Goal: Obtain resource: Download file/media

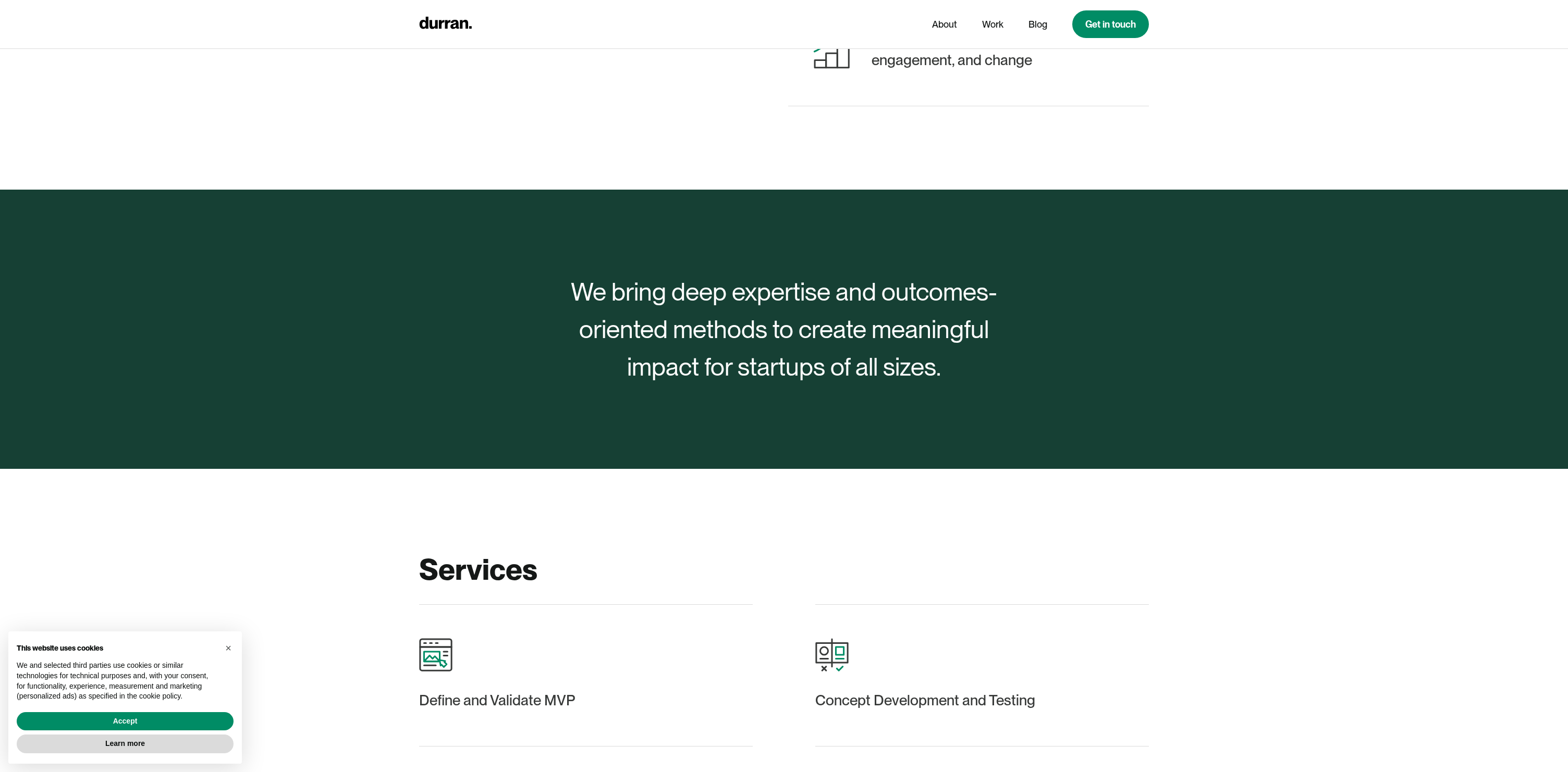
scroll to position [324, 0]
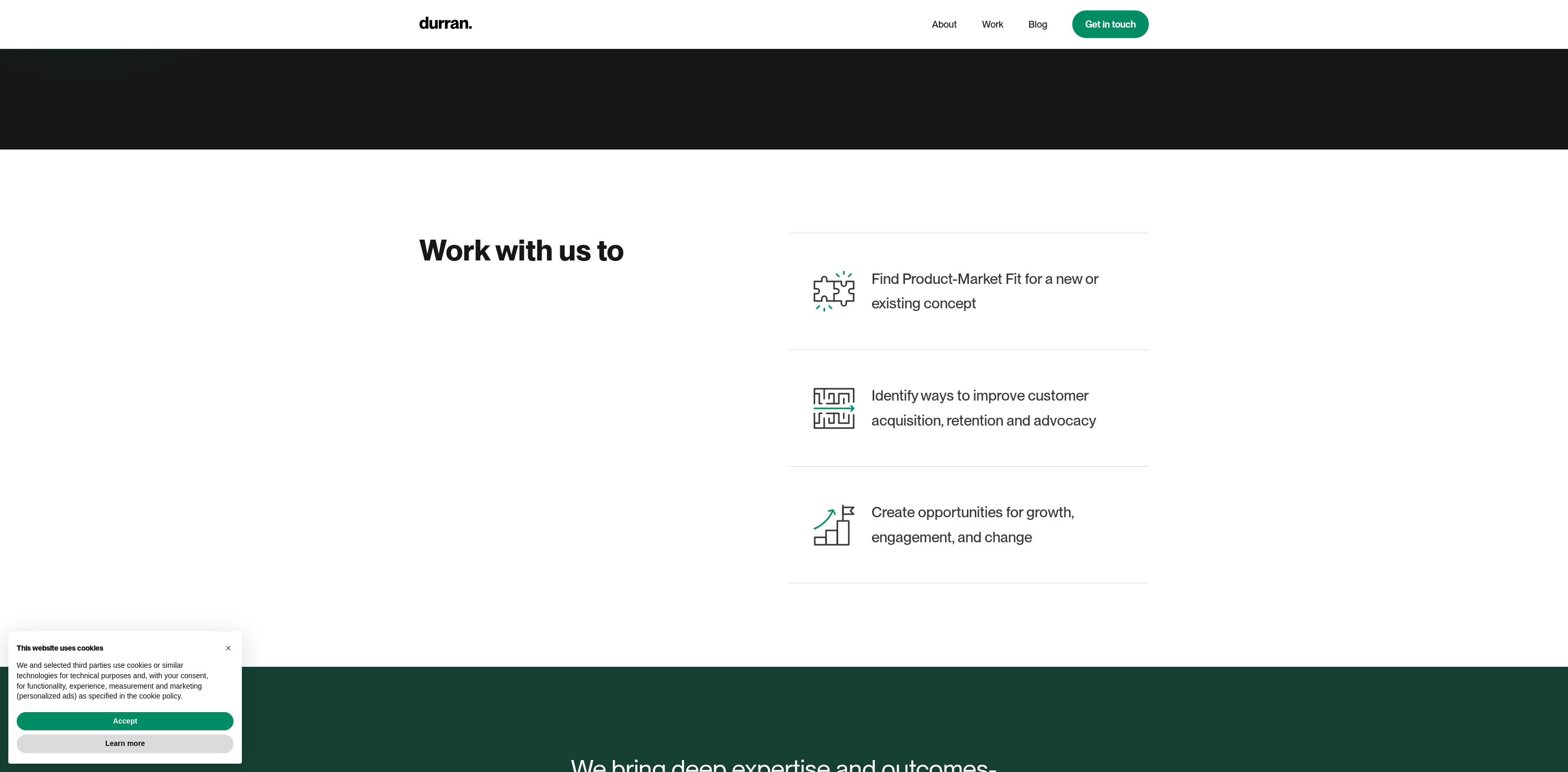
click at [1076, 307] on div at bounding box center [784, 61] width 1568 height 772
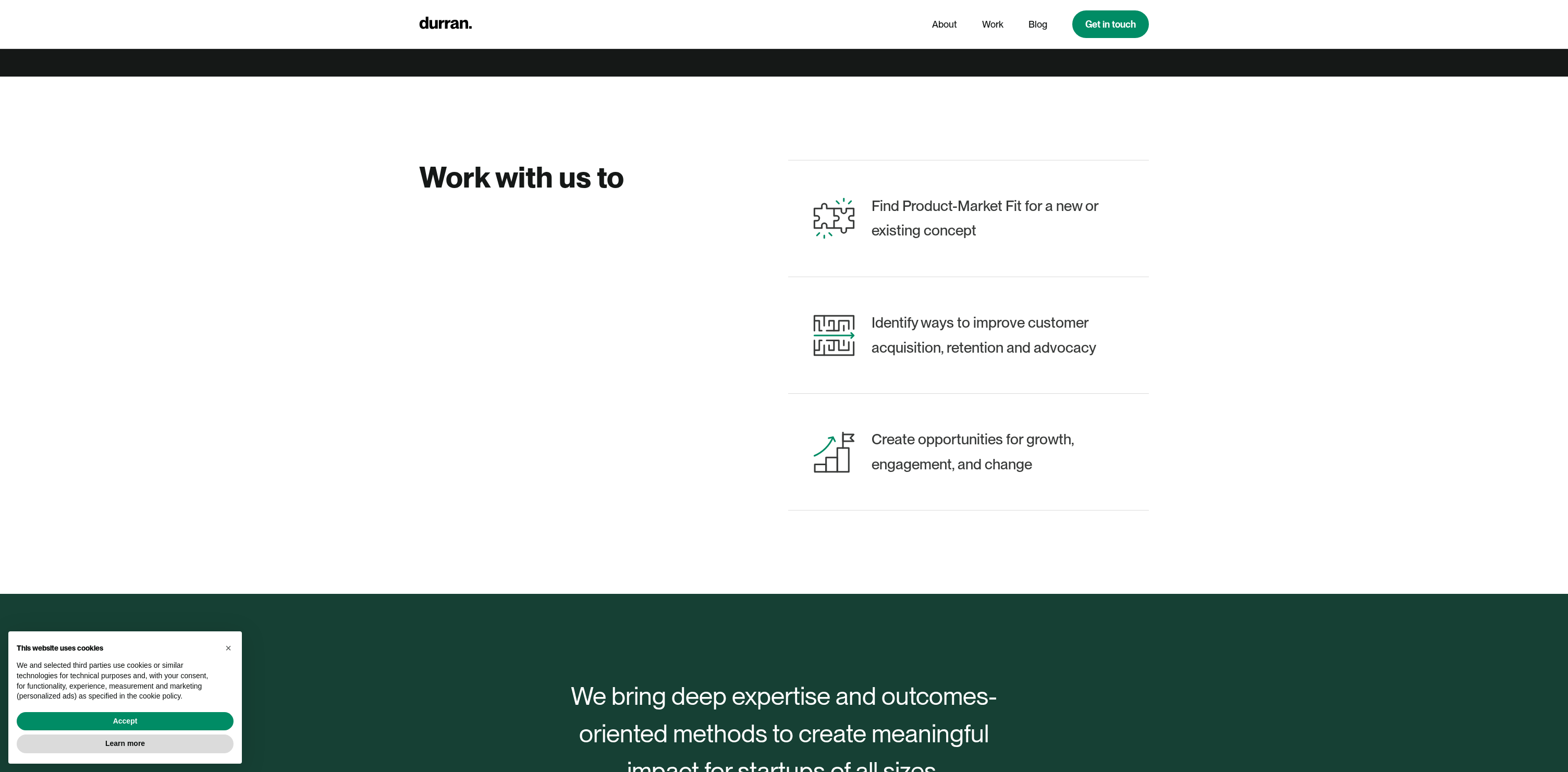
scroll to position [895, 0]
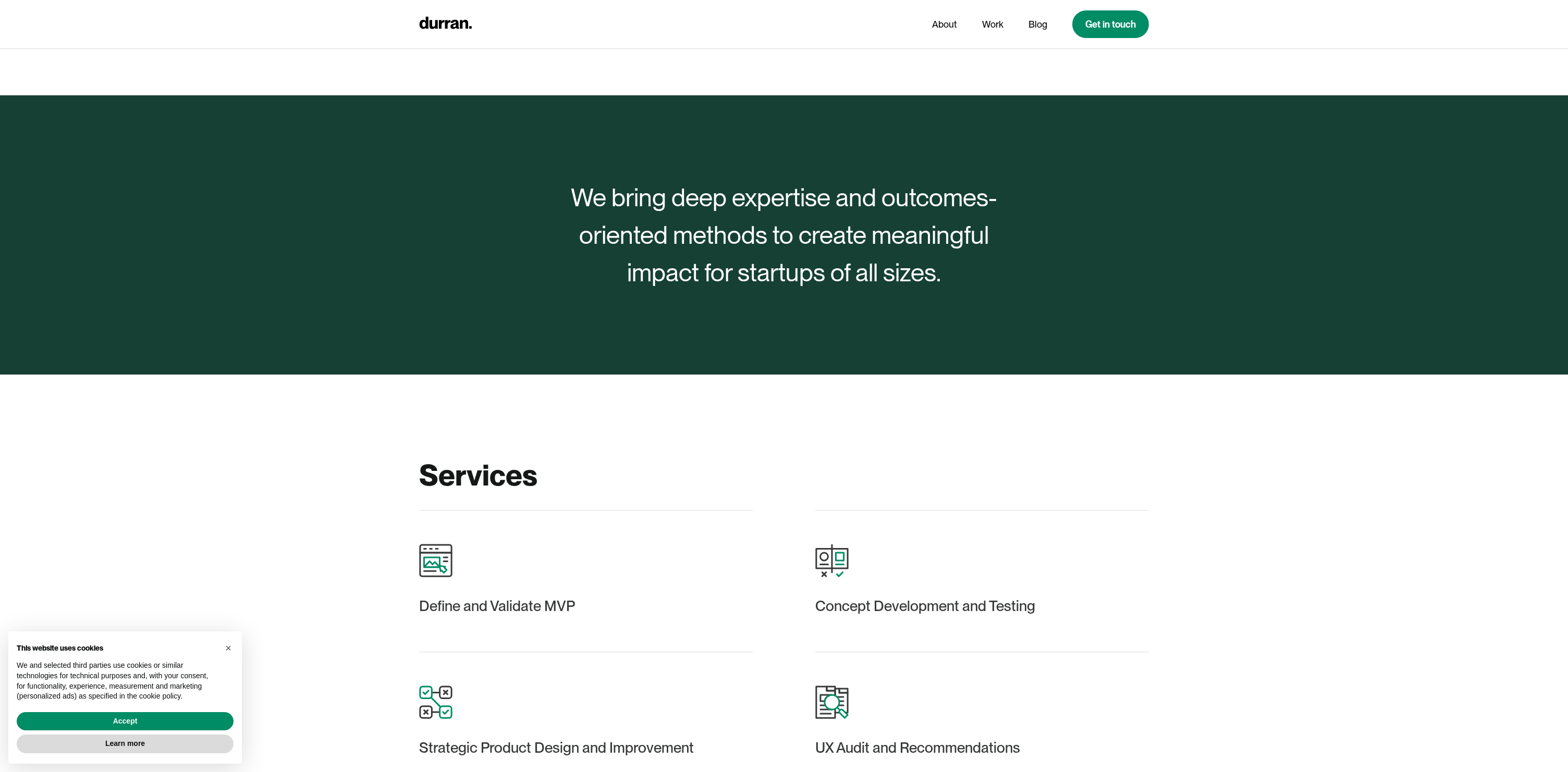
click at [906, 283] on div "We bring deep expertise and outcomes-oriented methods to create meaningful impa…" at bounding box center [784, 235] width 434 height 113
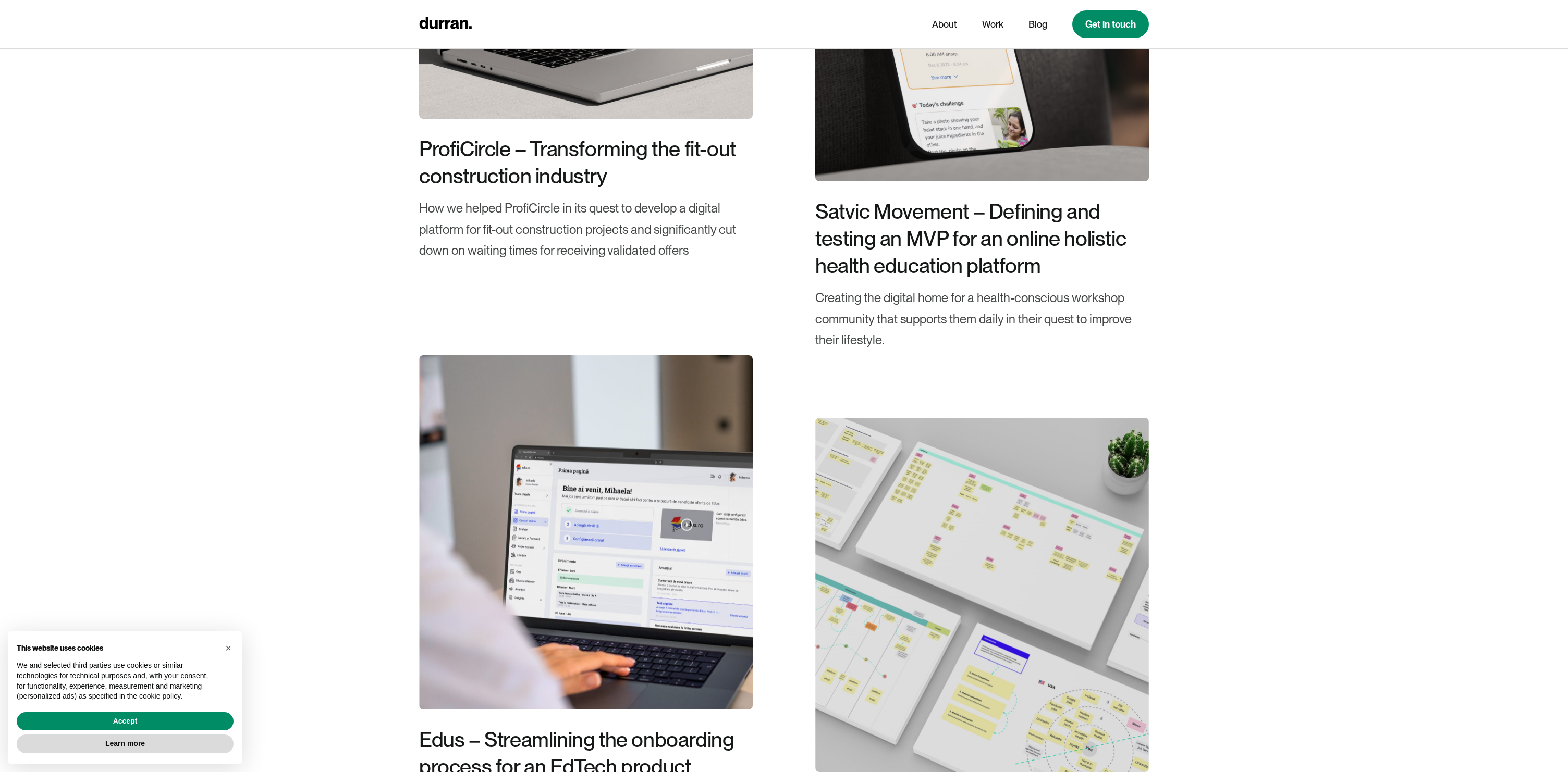
scroll to position [2837, 0]
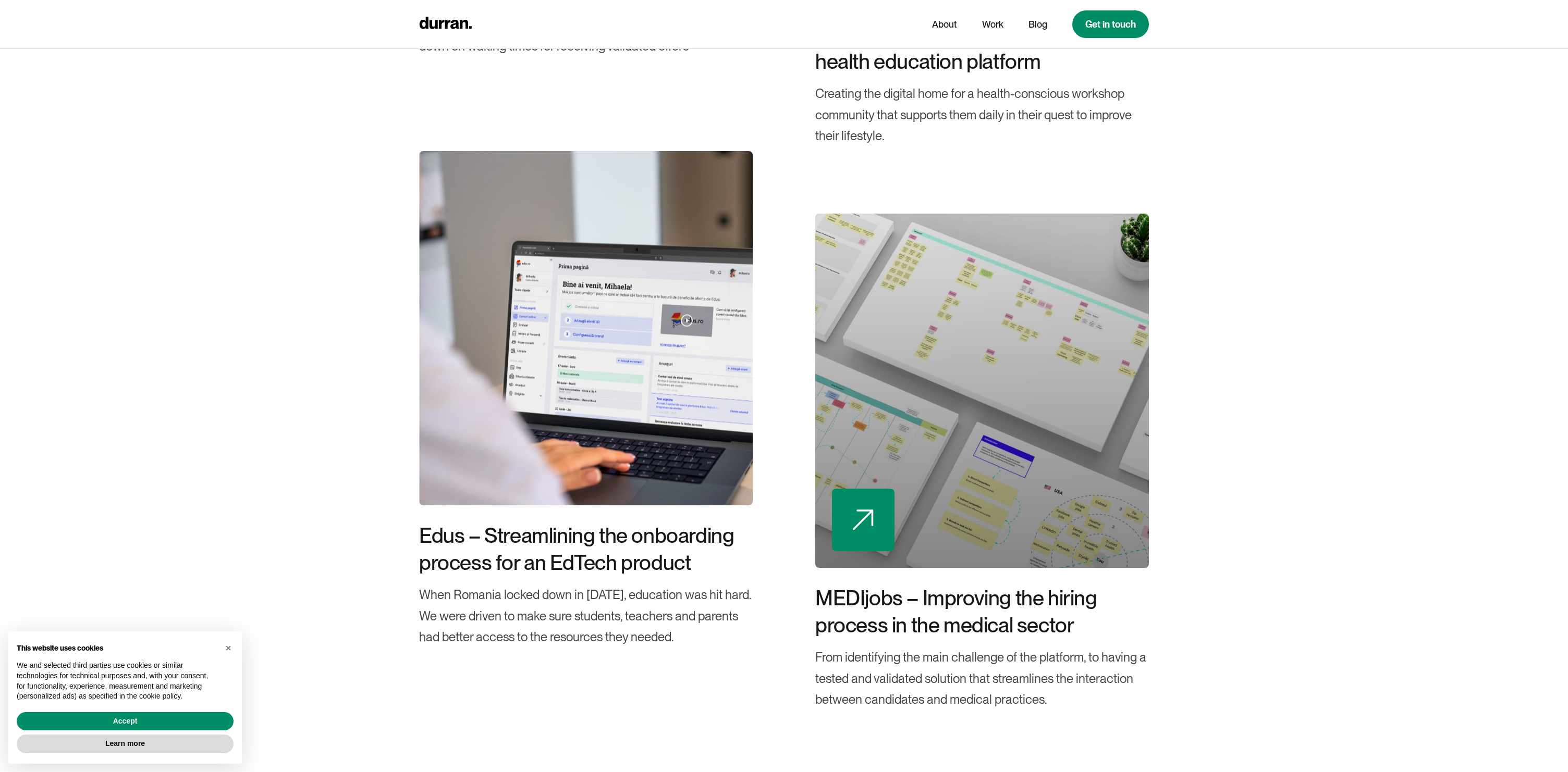
click at [870, 532] on div at bounding box center [863, 520] width 63 height 63
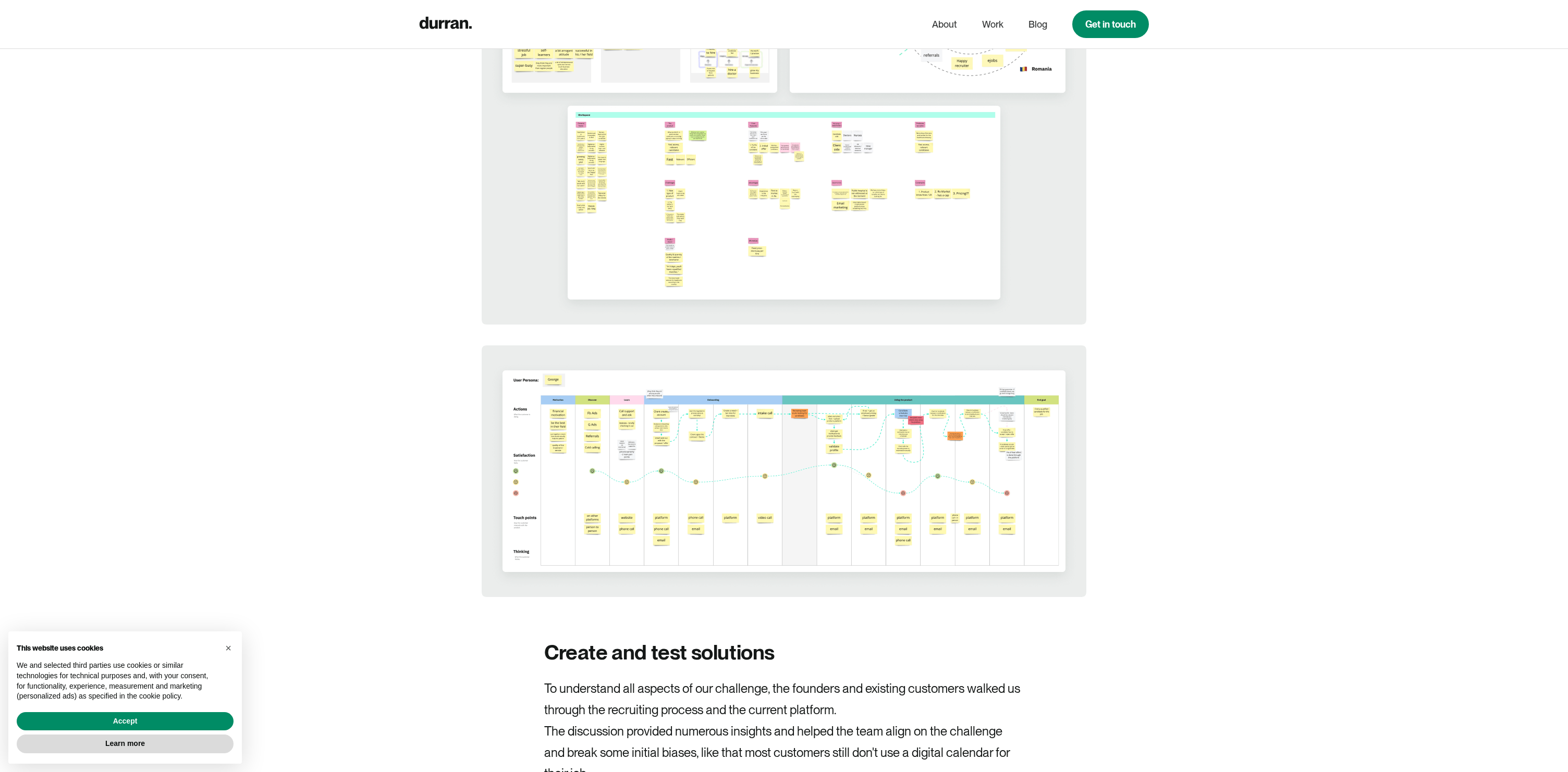
scroll to position [3398, 0]
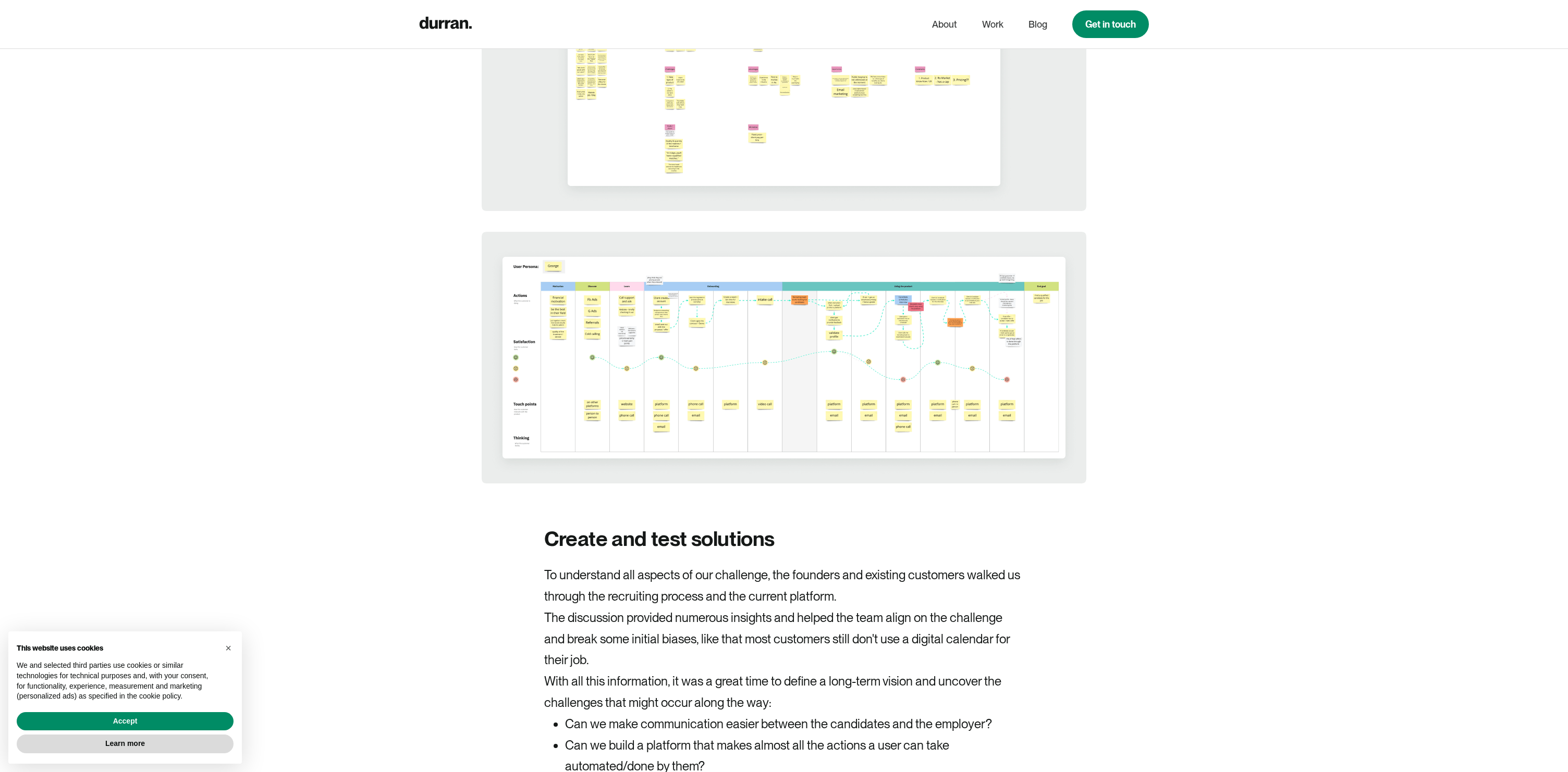
click at [1238, 458] on div "About MEDIJobs MEDIJobs is a career marketplace for healthcare professionals th…" at bounding box center [784, 608] width 1568 height 6896
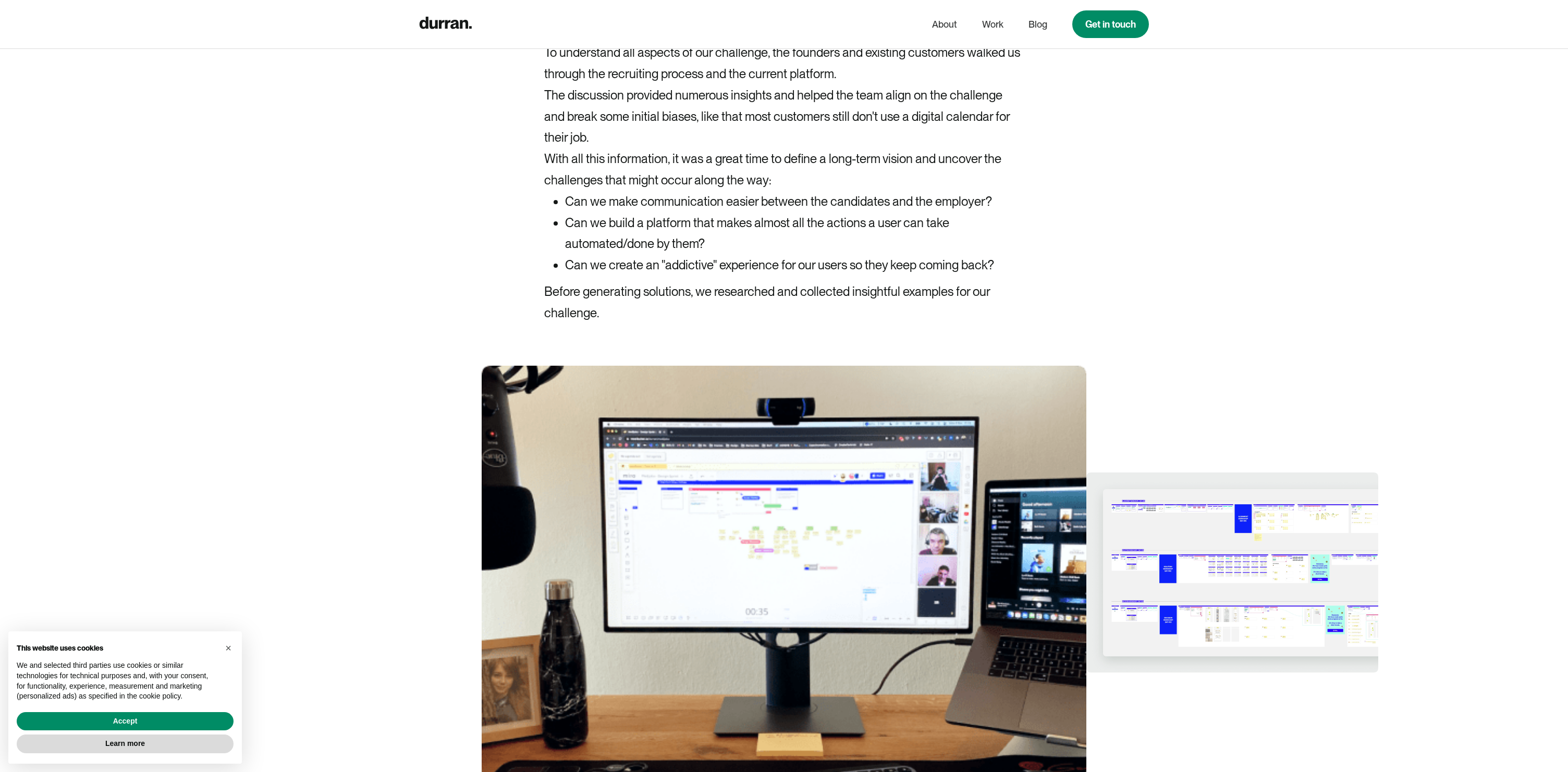
scroll to position [3923, 0]
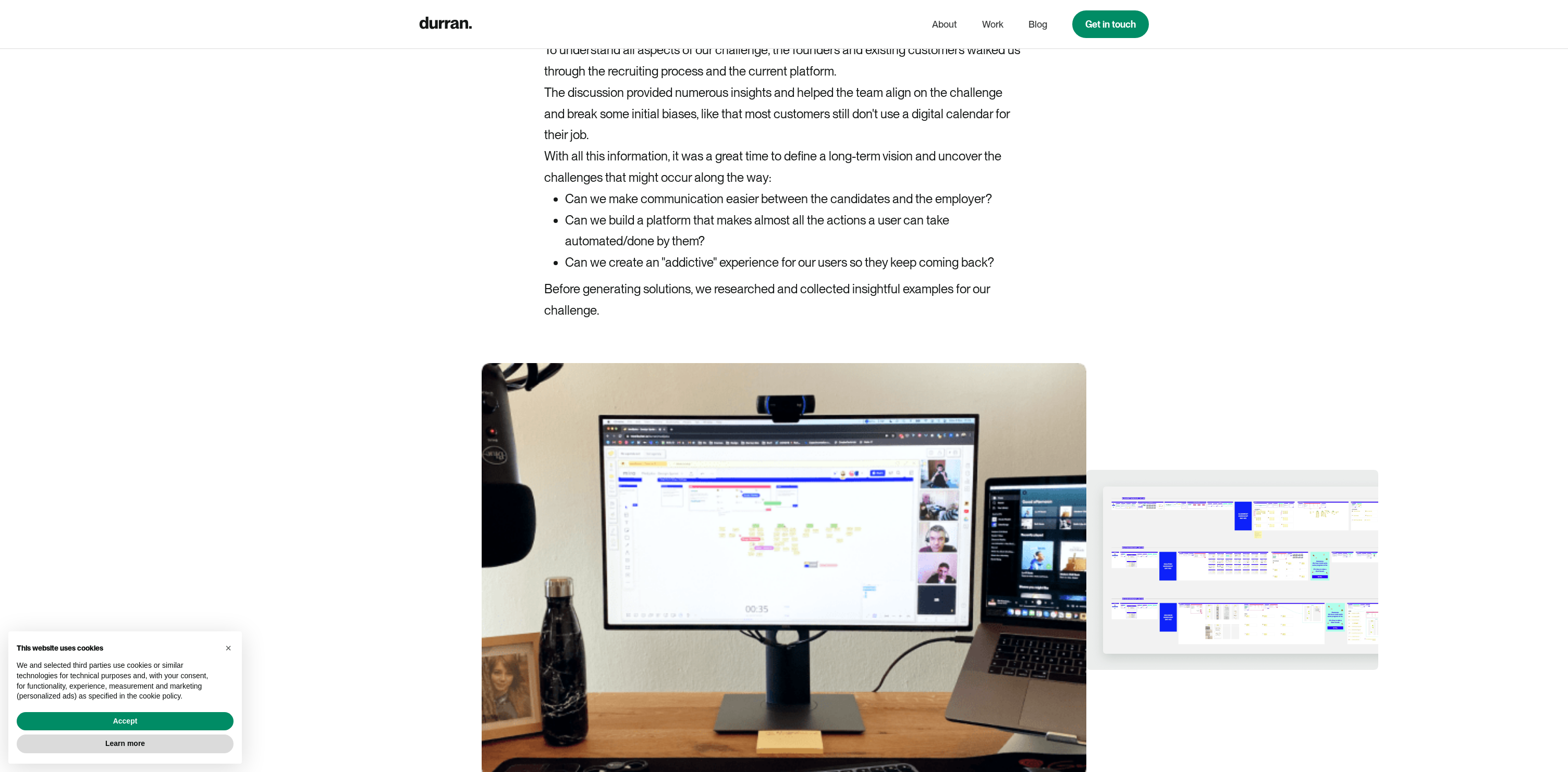
click at [1239, 485] on img at bounding box center [1233, 570] width 292 height 414
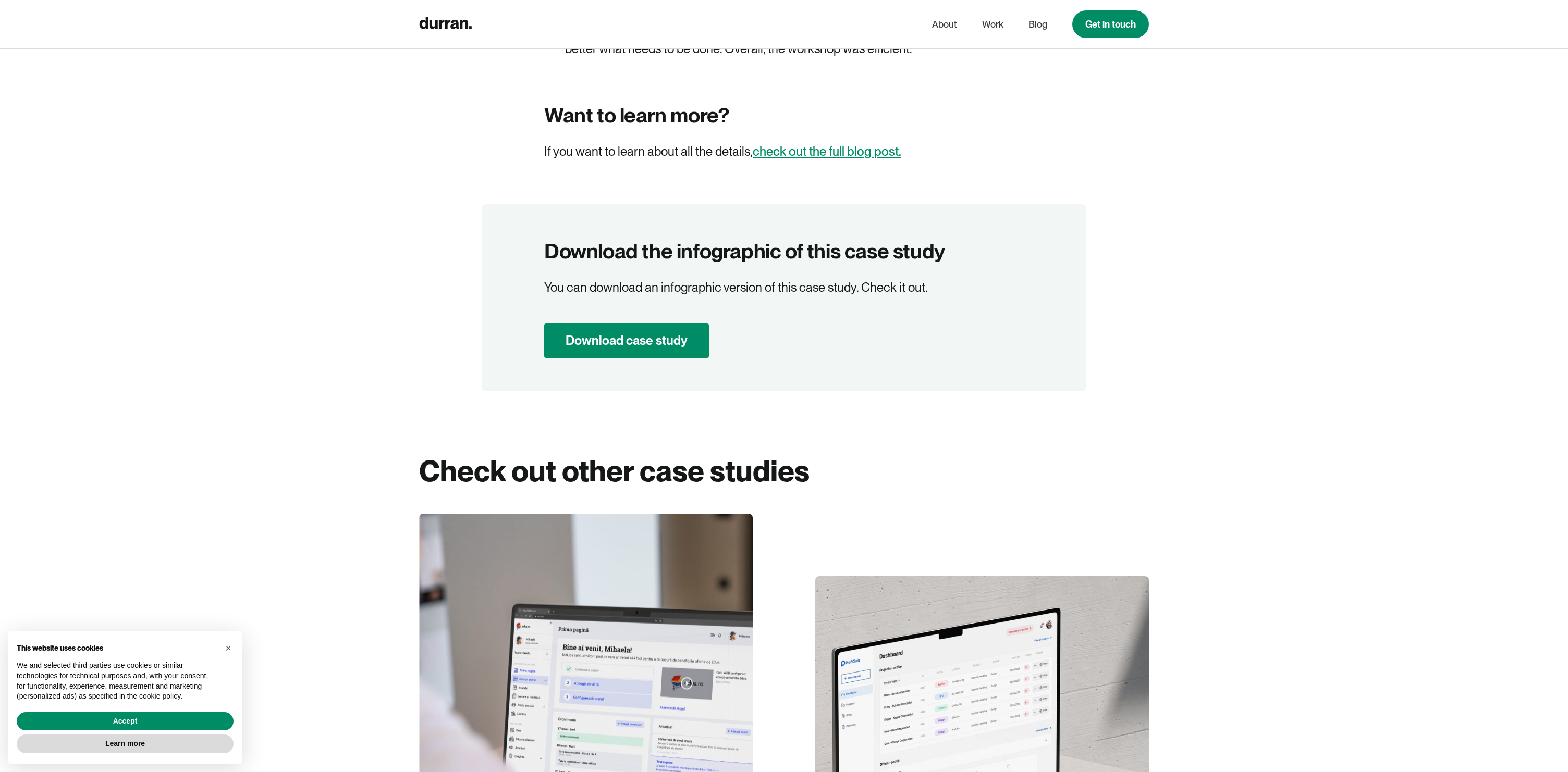
scroll to position [7065, 0]
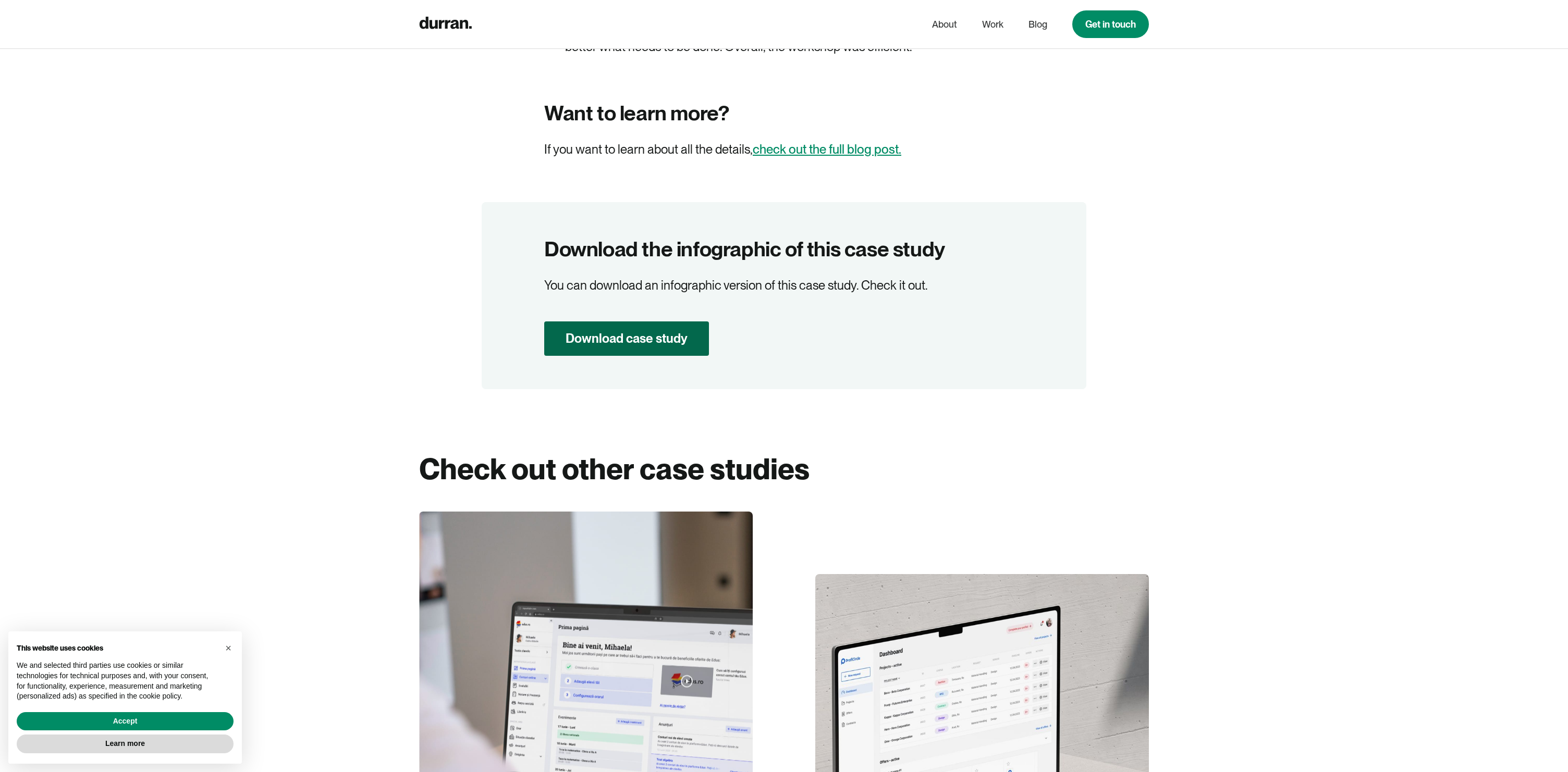
click at [666, 321] on link "Download case study" at bounding box center [626, 338] width 165 height 35
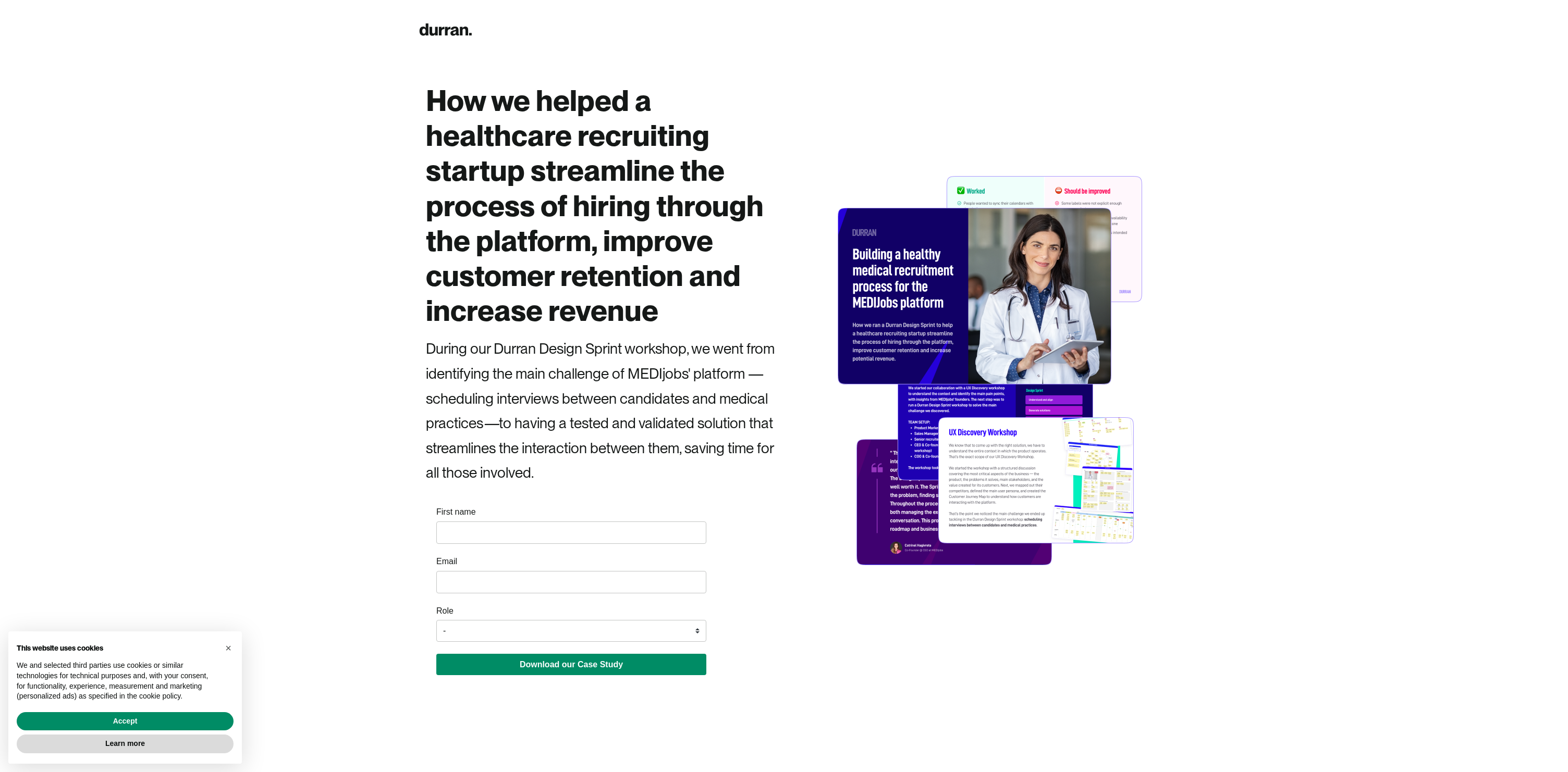
click at [565, 532] on input "name" at bounding box center [572, 532] width 270 height 23
type input "Akash"
type input "multicomak@gmail.com"
click at [474, 586] on input "multicomak@gmail.com" at bounding box center [572, 582] width 270 height 23
click at [485, 587] on input "multicomak@gmail.com" at bounding box center [572, 582] width 270 height 23
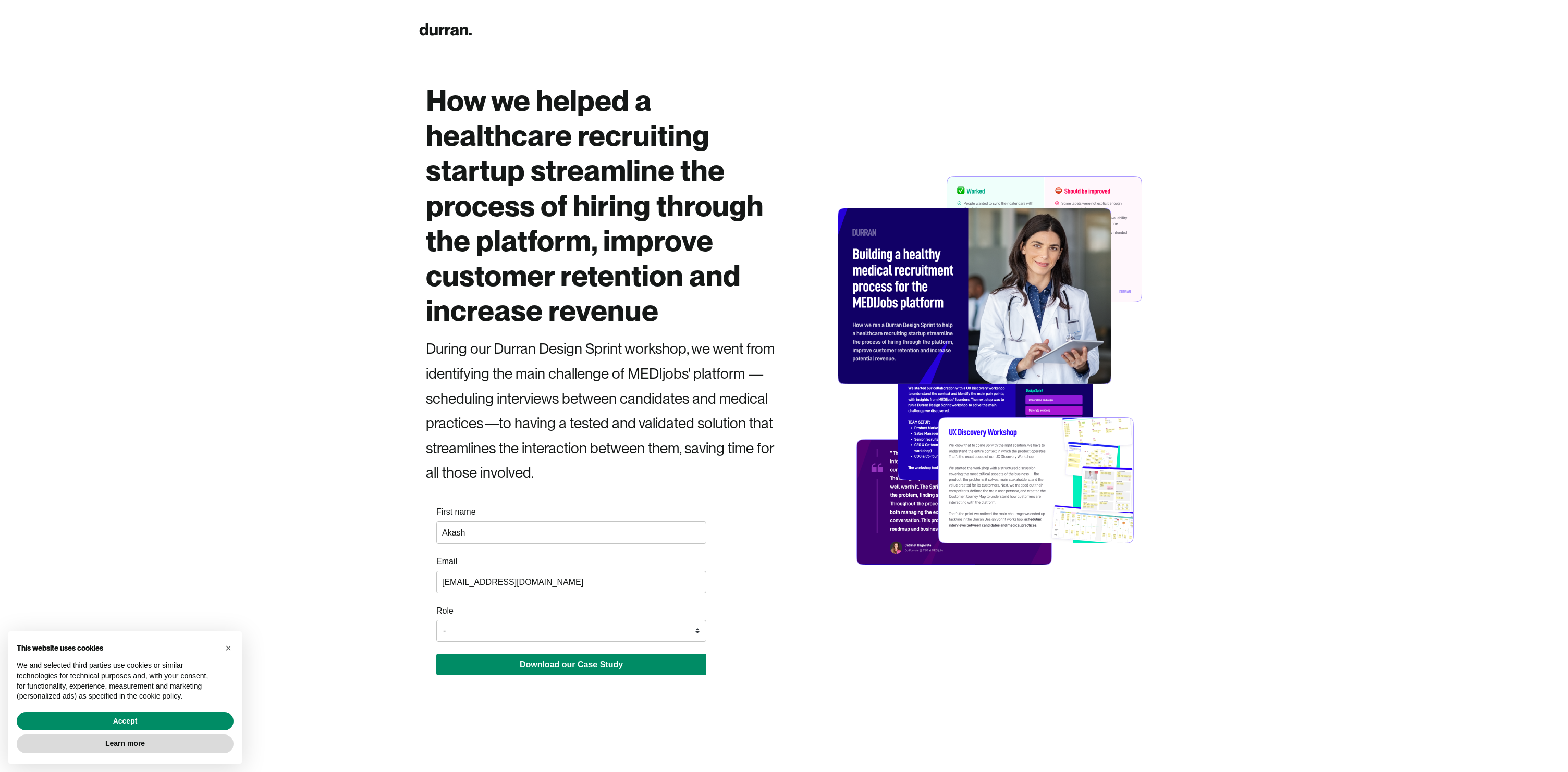
click at [474, 536] on input "Akash" at bounding box center [572, 532] width 270 height 23
type input "Akash"
click at [527, 630] on select "- Founder / Co-founder C-suite / VP / Manager Designer Developer Other" at bounding box center [572, 631] width 270 height 22
select select "Designer"
click at [436, 621] on select "- Founder / Co-founder C-suite / VP / Manager Designer Developer Other" at bounding box center [572, 631] width 270 height 22
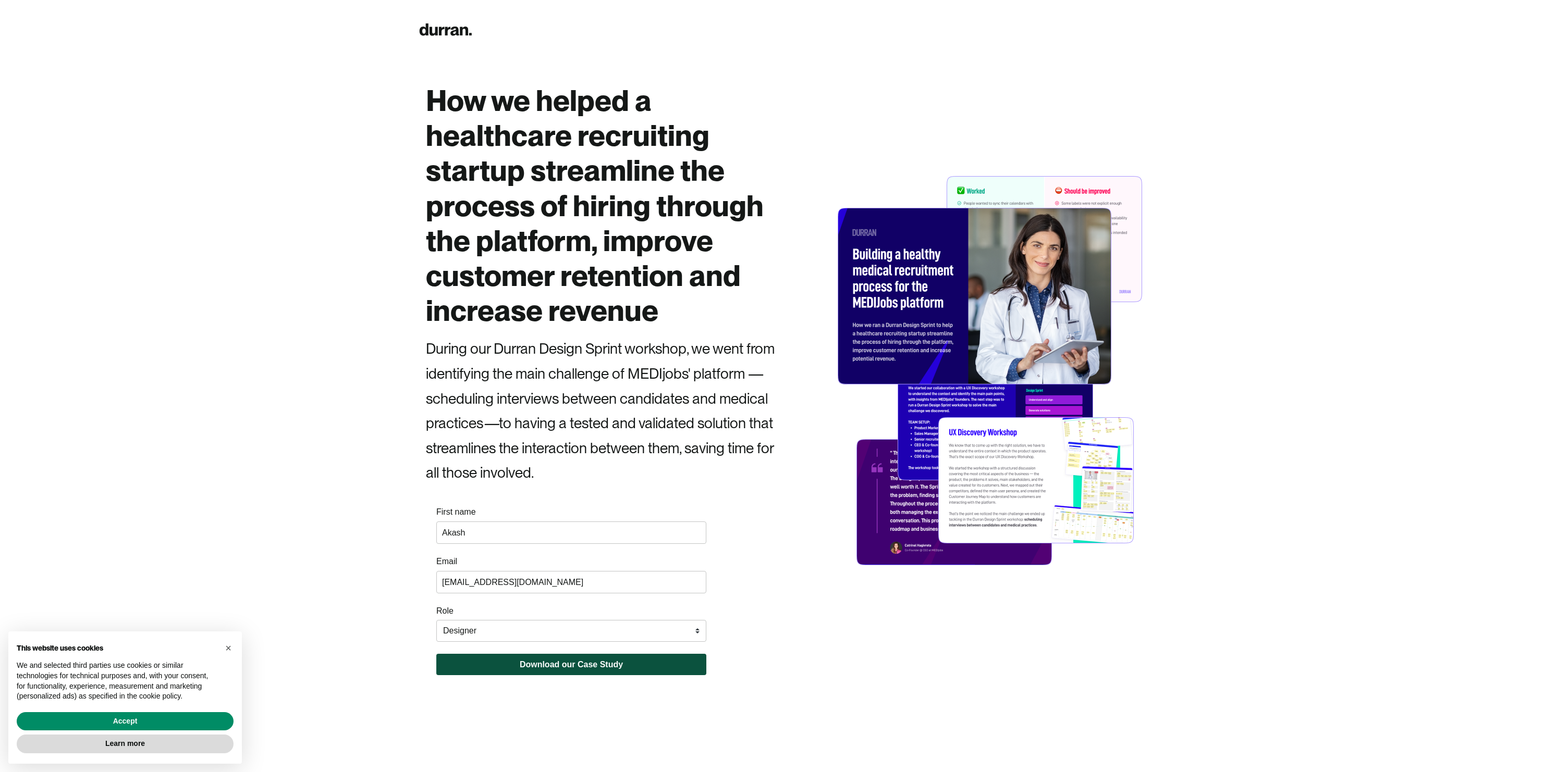
click at [544, 667] on button "Download our Case Study" at bounding box center [572, 664] width 270 height 21
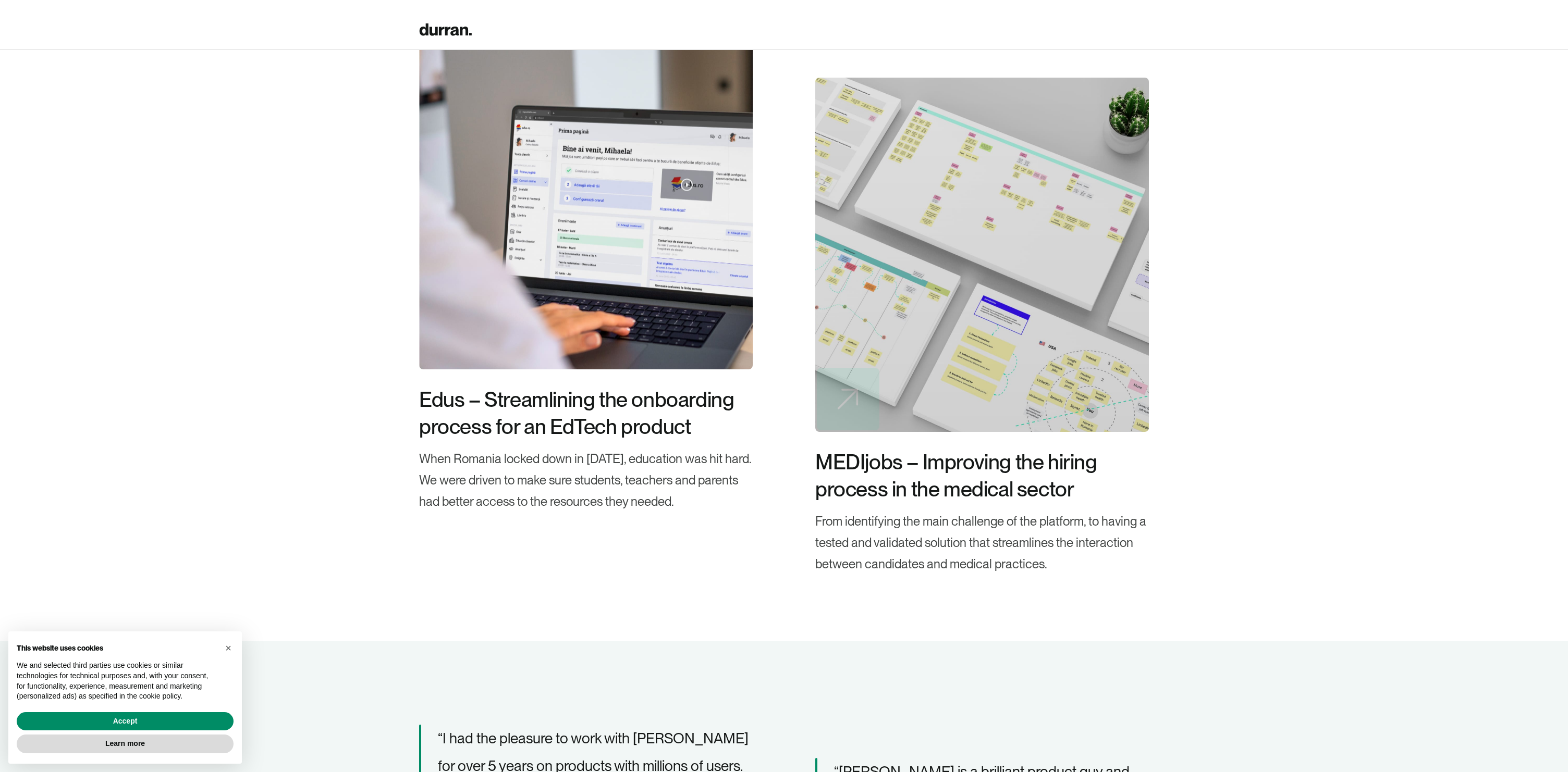
scroll to position [1762, 0]
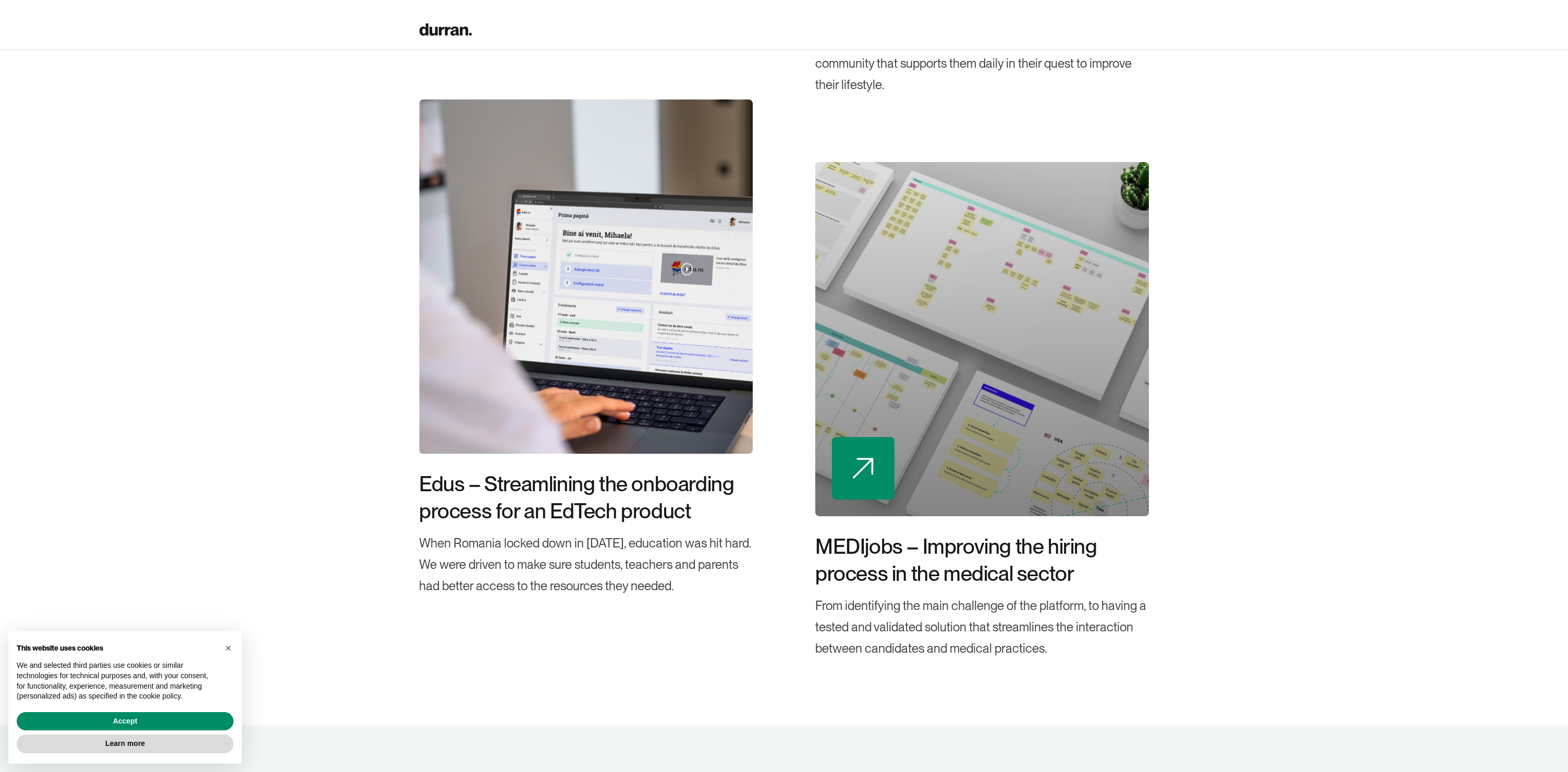
click at [841, 463] on div at bounding box center [863, 468] width 63 height 63
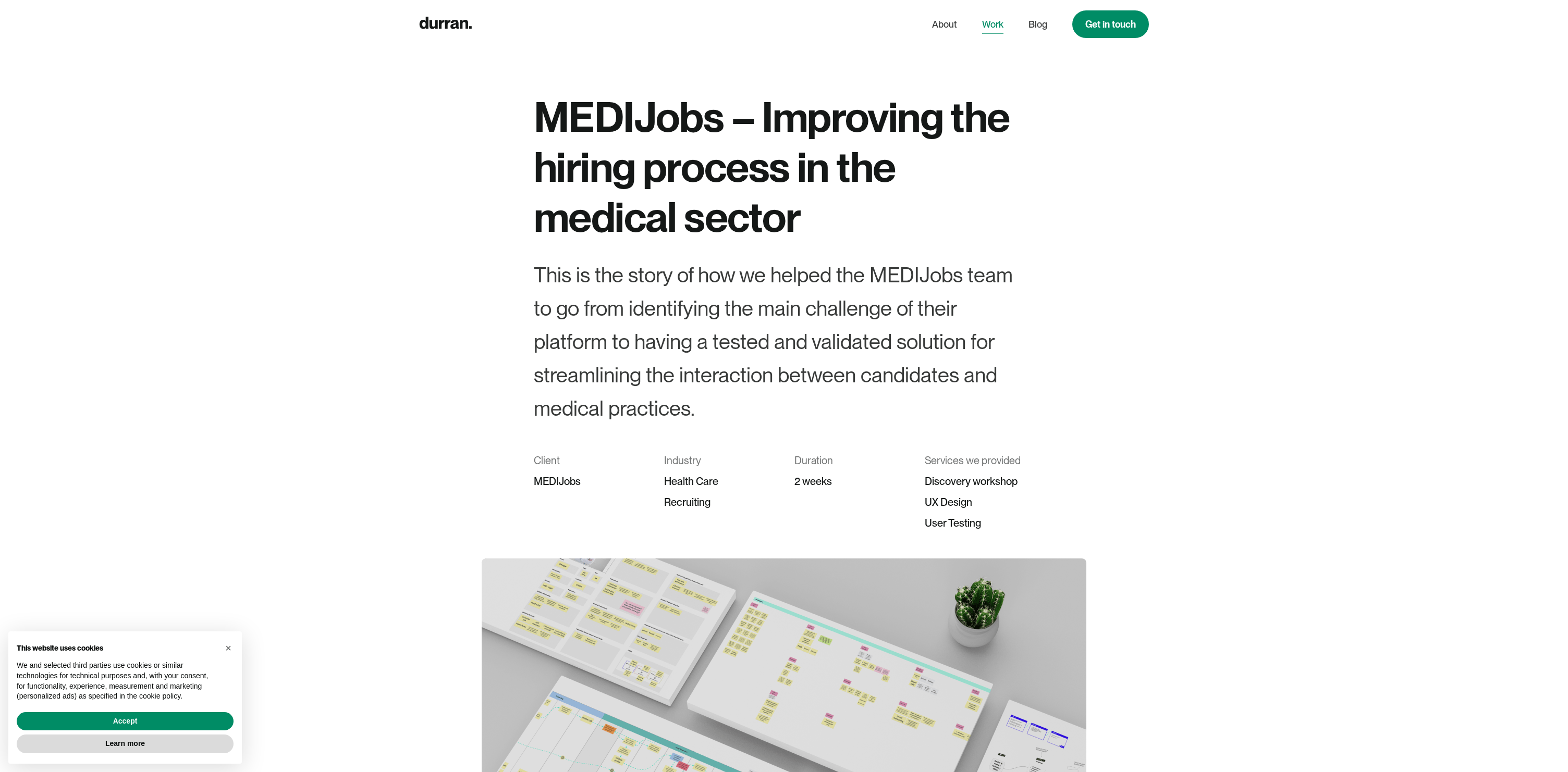
click at [989, 24] on link "Work" at bounding box center [992, 24] width 21 height 20
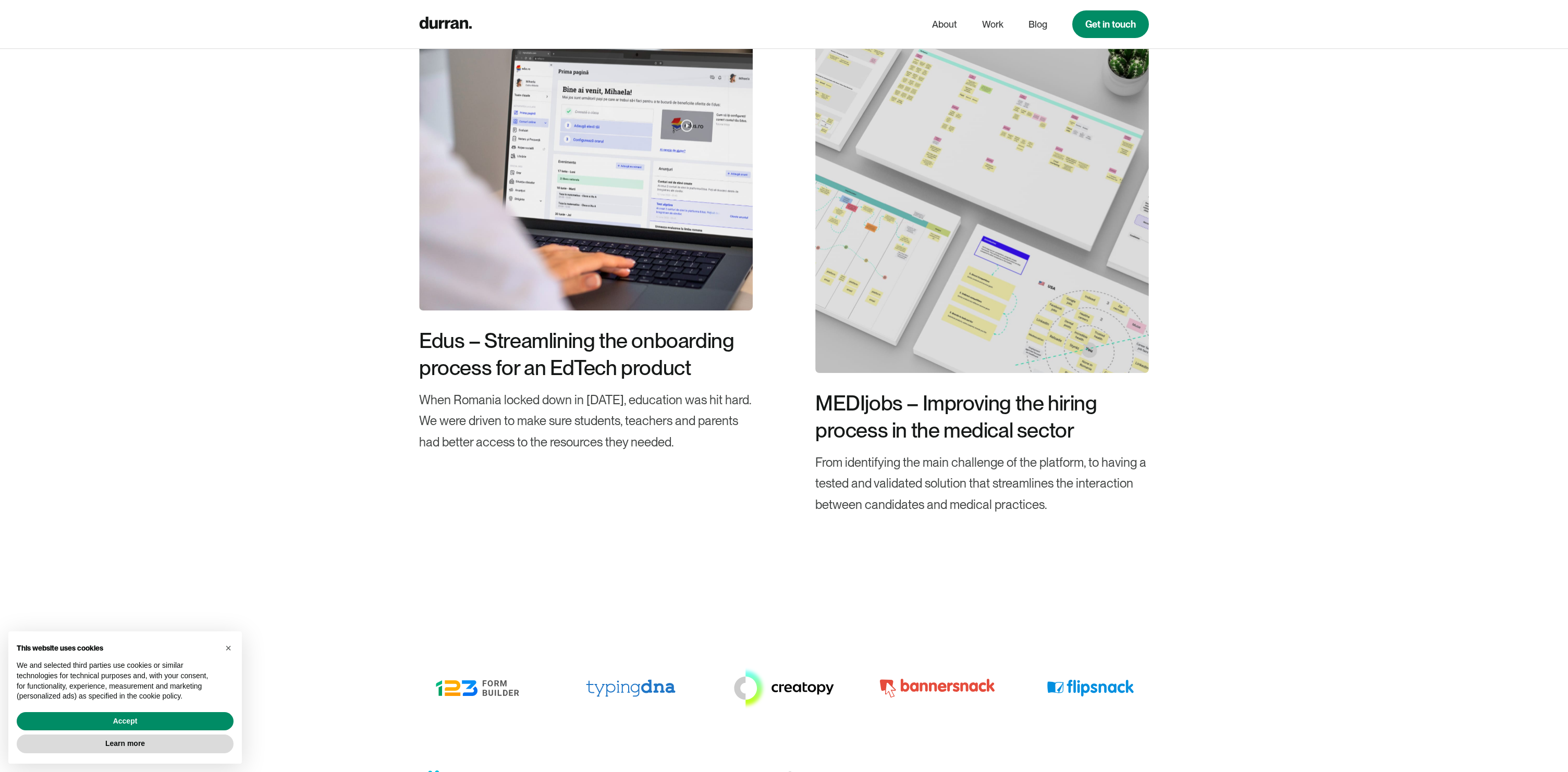
scroll to position [3216, 0]
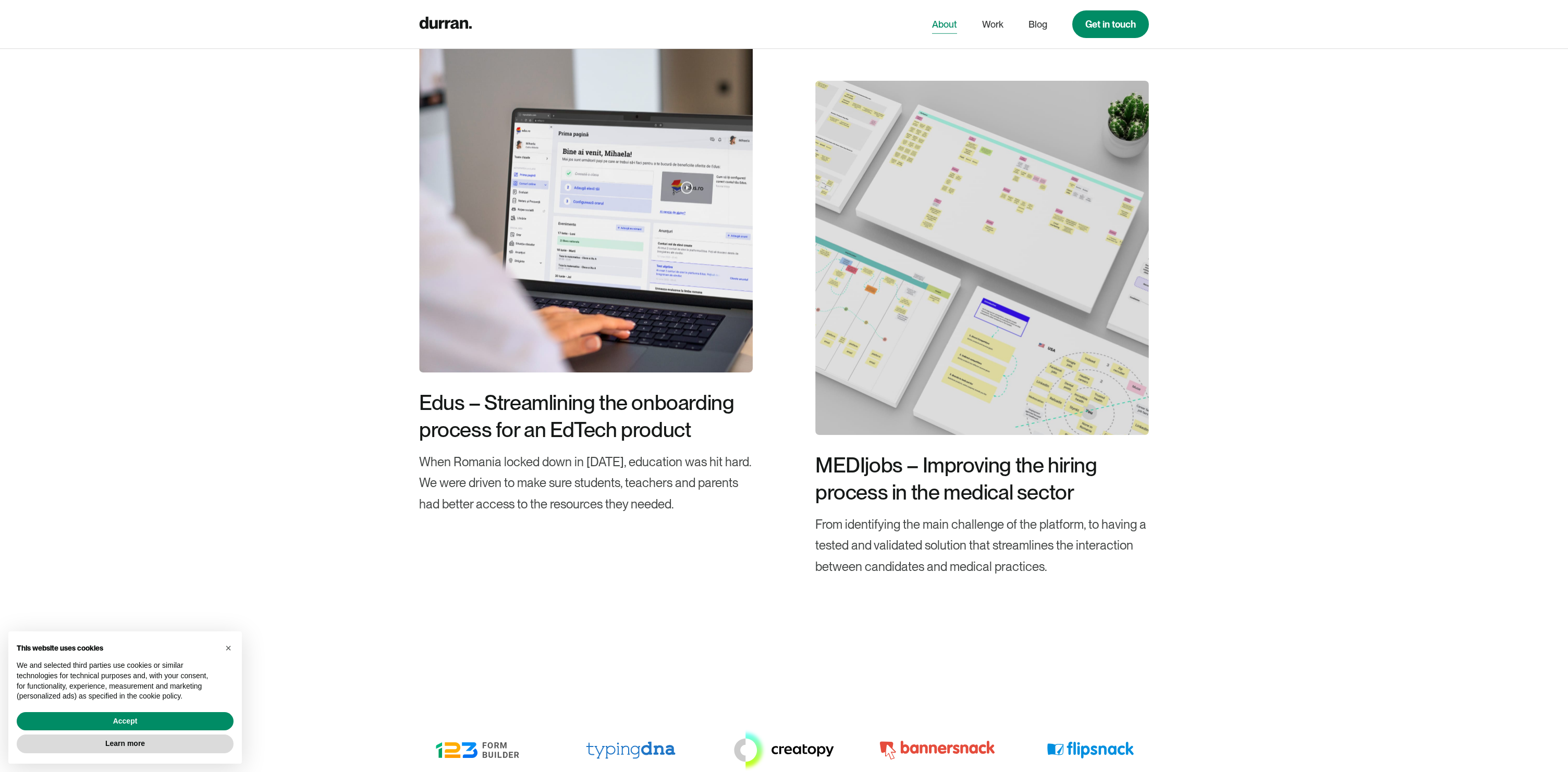
click at [954, 24] on link "About" at bounding box center [944, 24] width 25 height 20
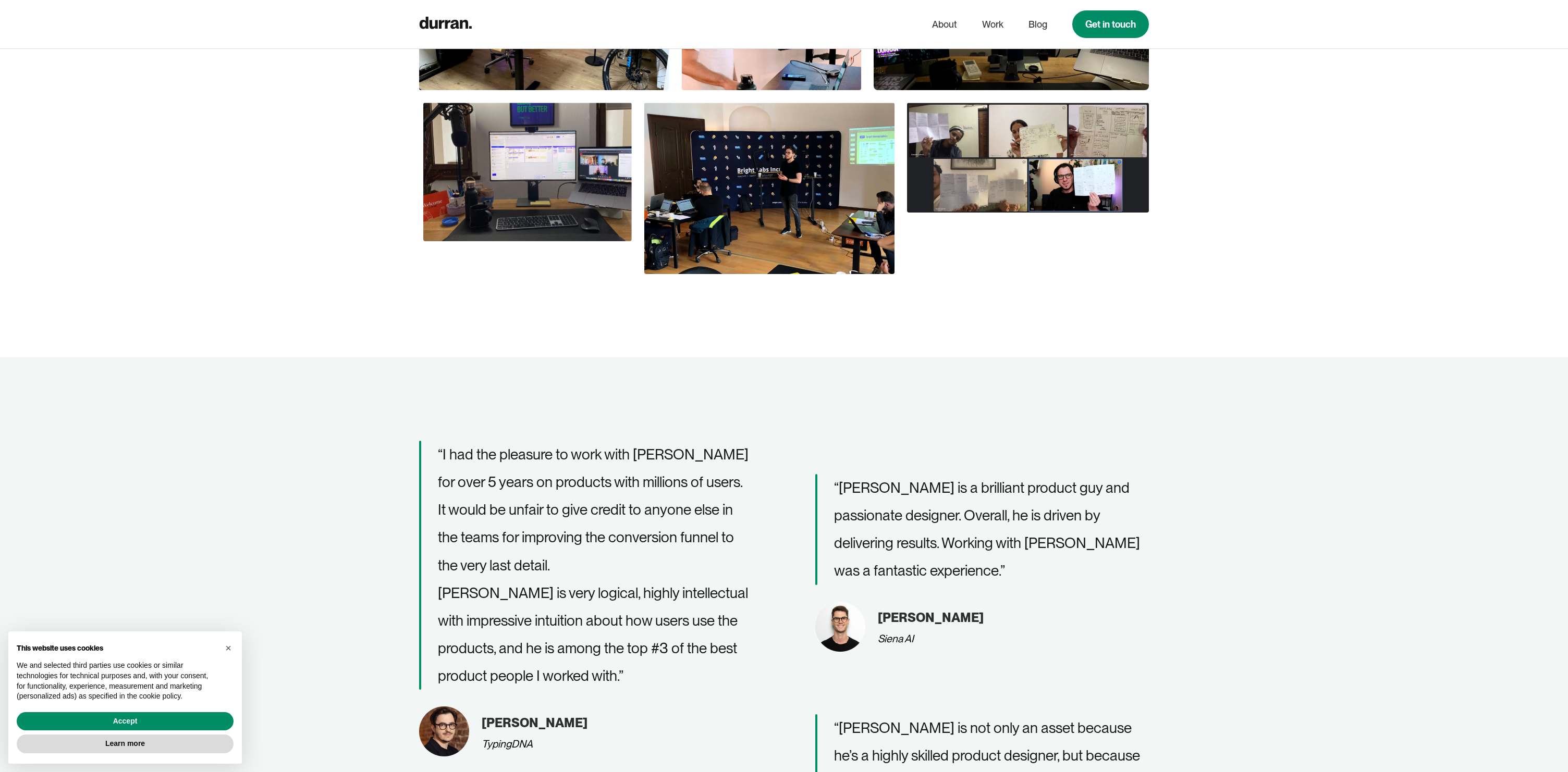
scroll to position [297, 0]
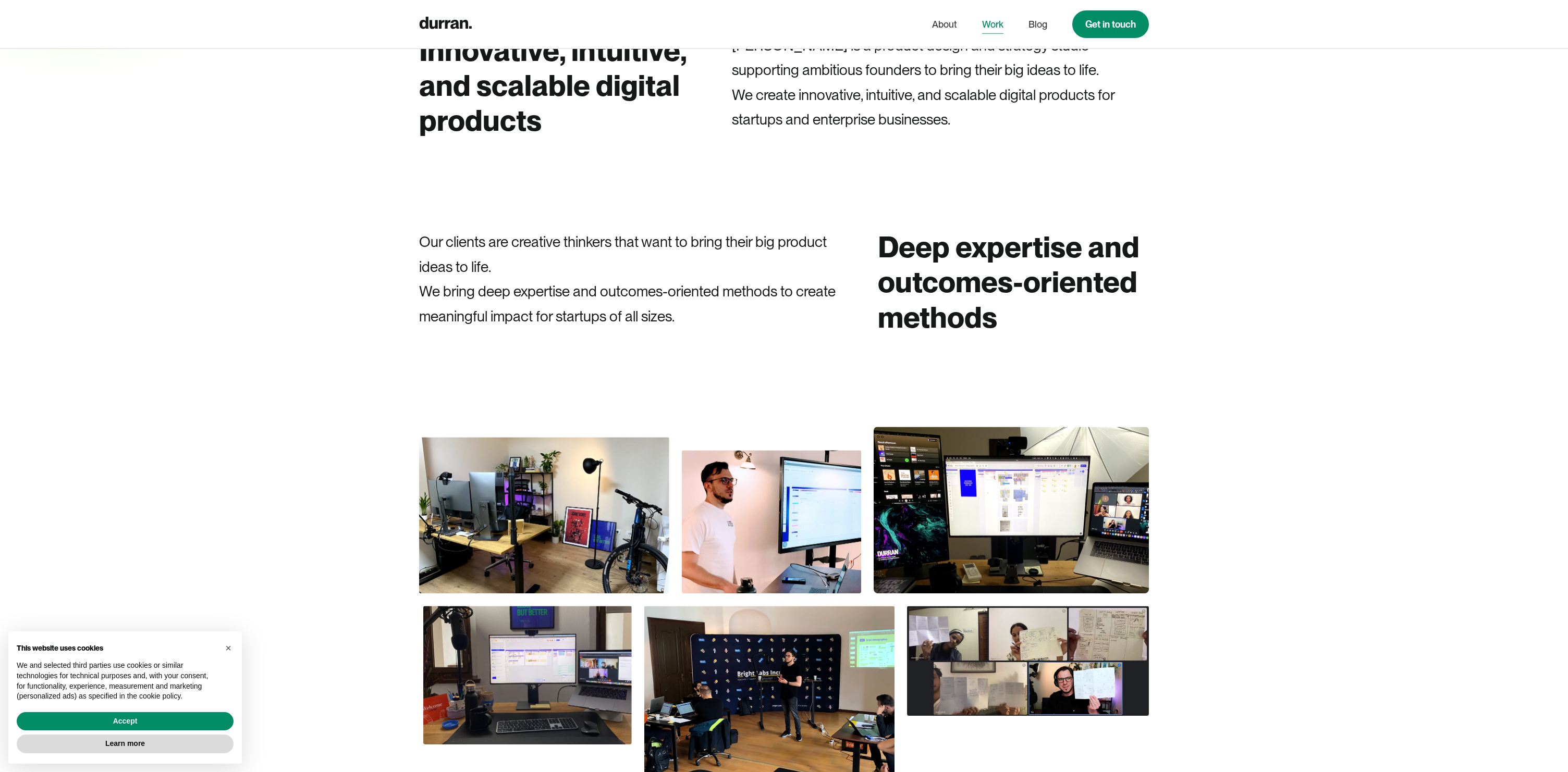
click at [999, 16] on link "Work" at bounding box center [992, 24] width 21 height 20
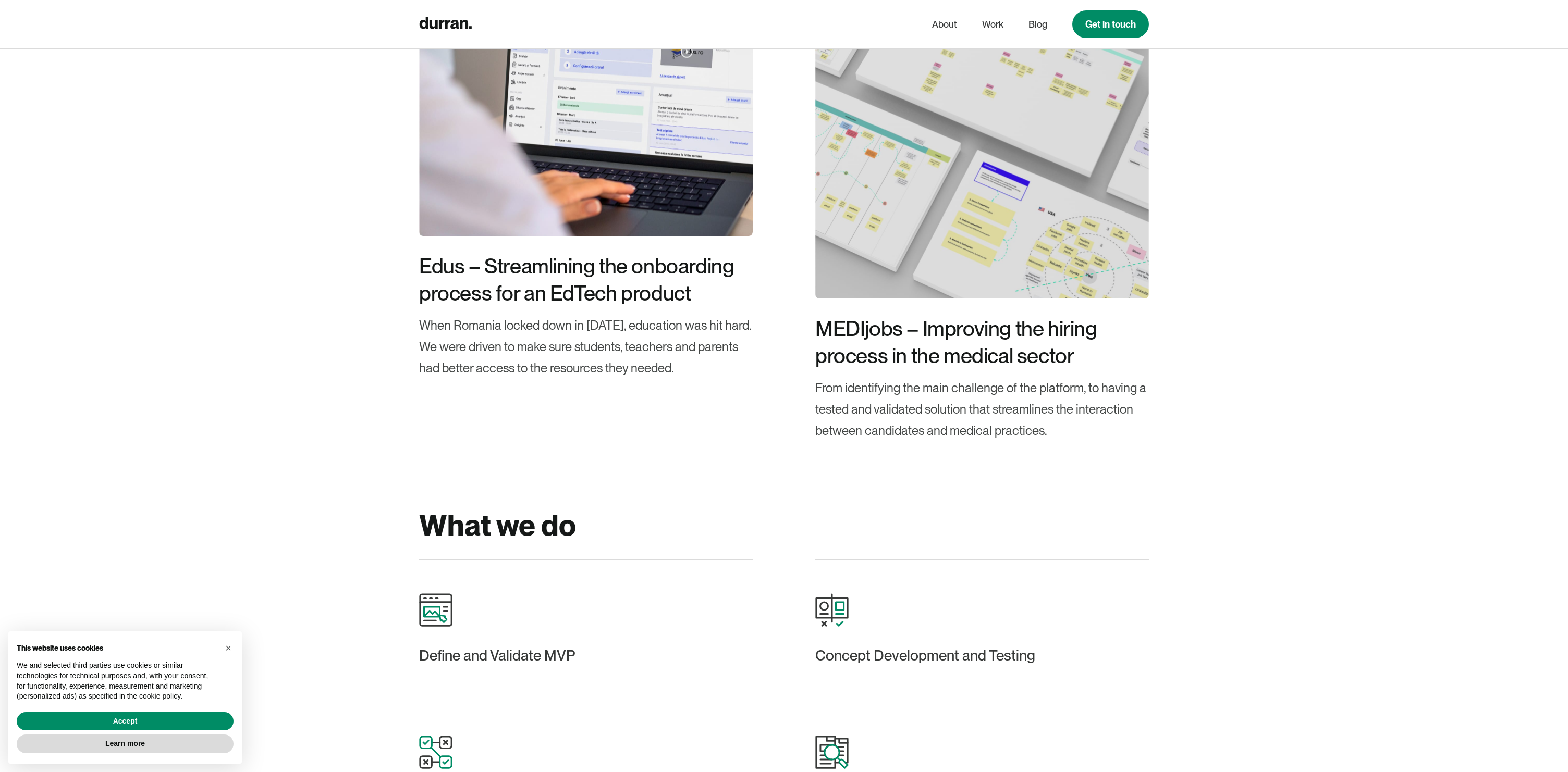
scroll to position [1520, 0]
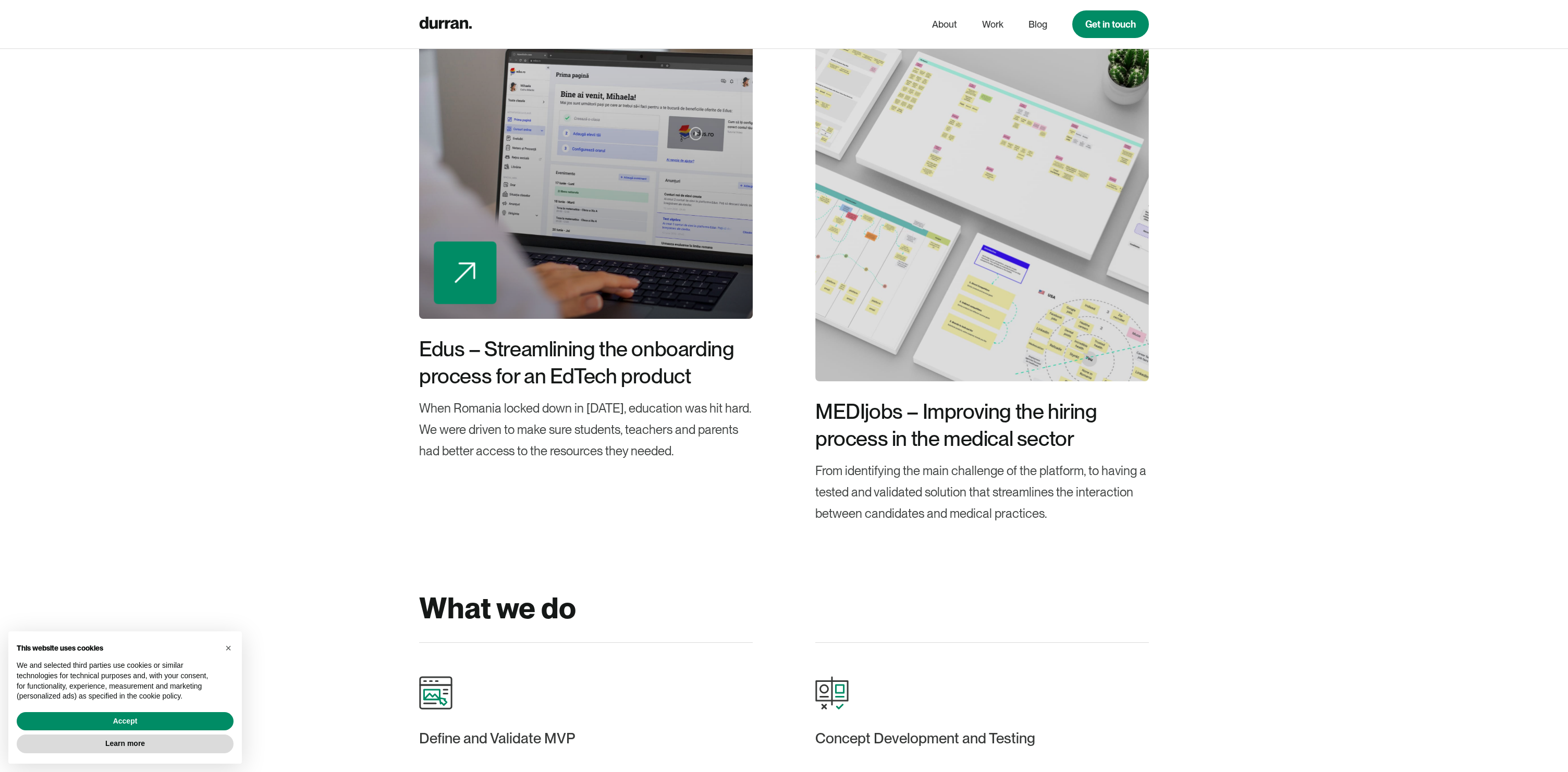
click at [632, 422] on div "When Romania locked down in [DATE], education was hit hard. We were driven to m…" at bounding box center [586, 429] width 334 height 63
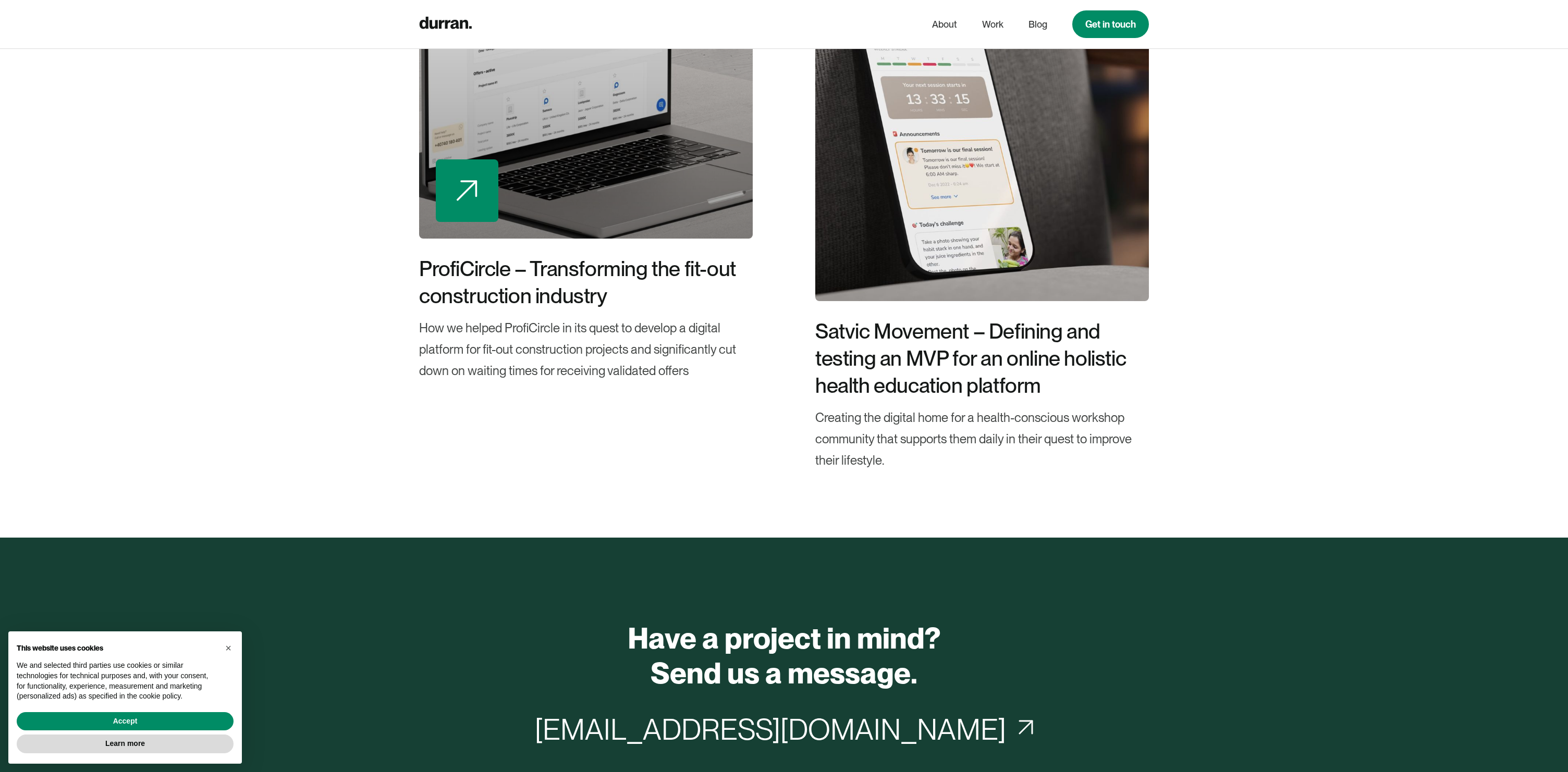
scroll to position [8236, 0]
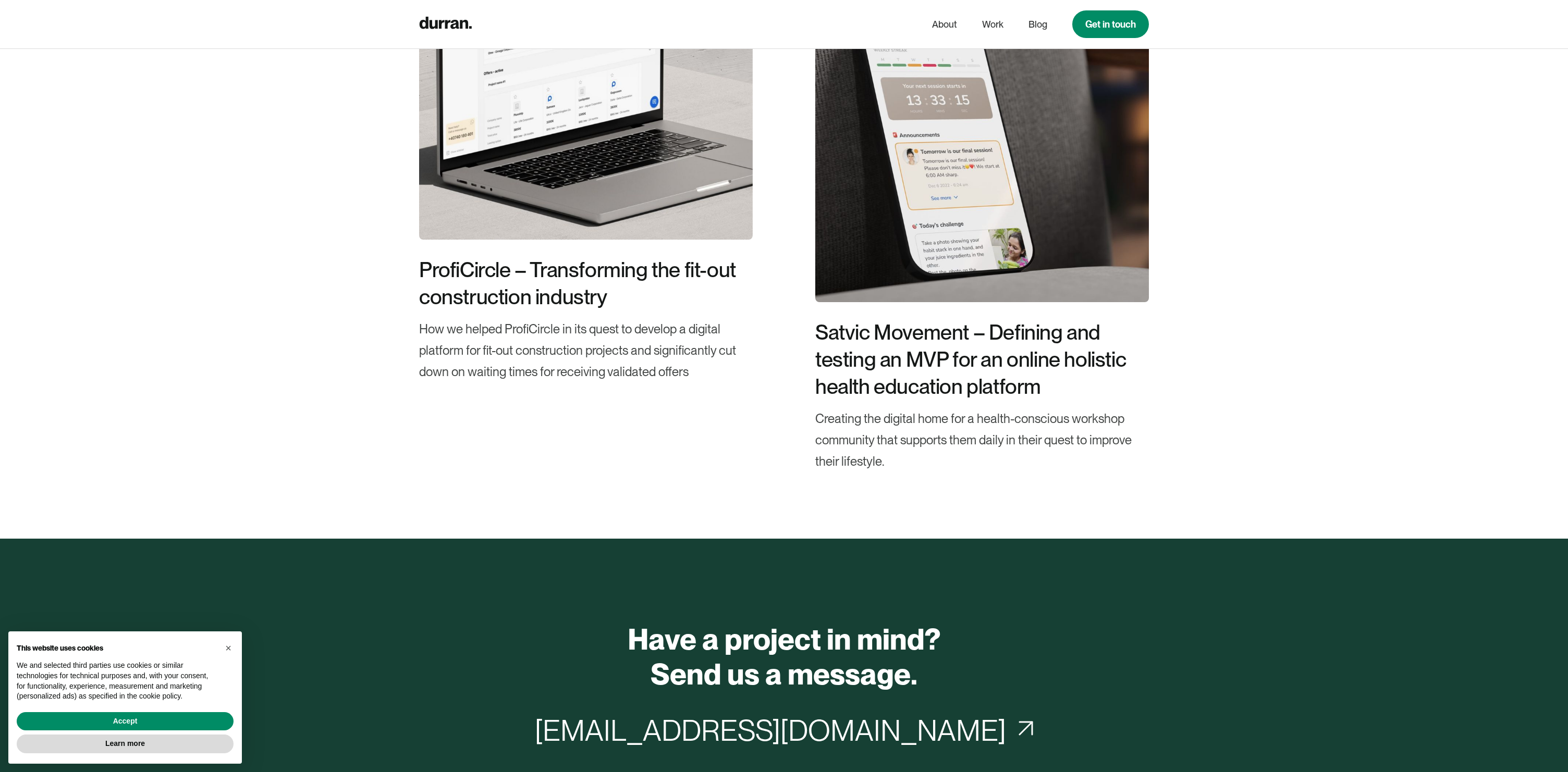
click at [478, 424] on div "Check out other case studies ProfiCircle – Transforming the fit-out constructio…" at bounding box center [784, 150] width 730 height 776
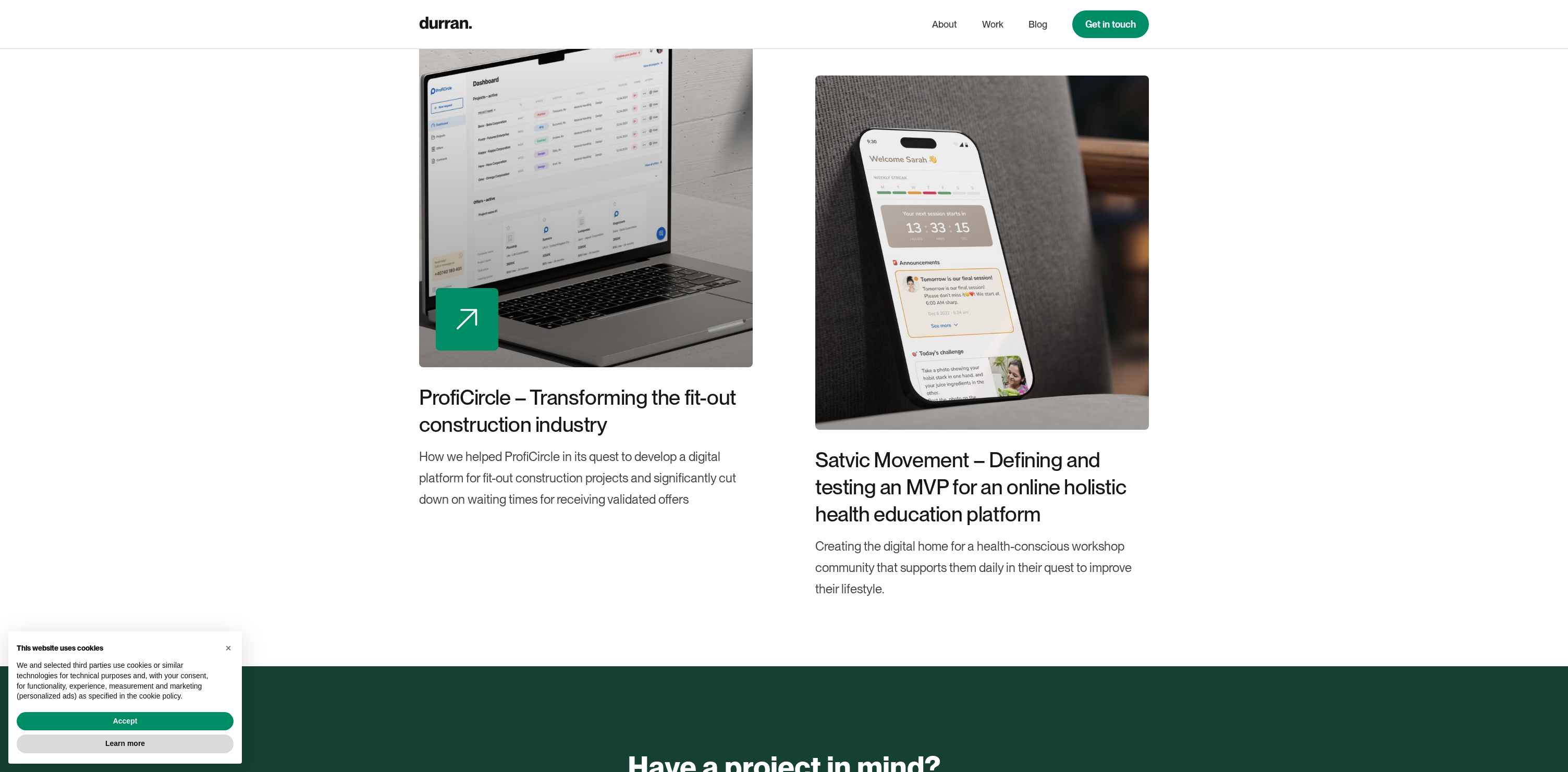
scroll to position [8108, 0]
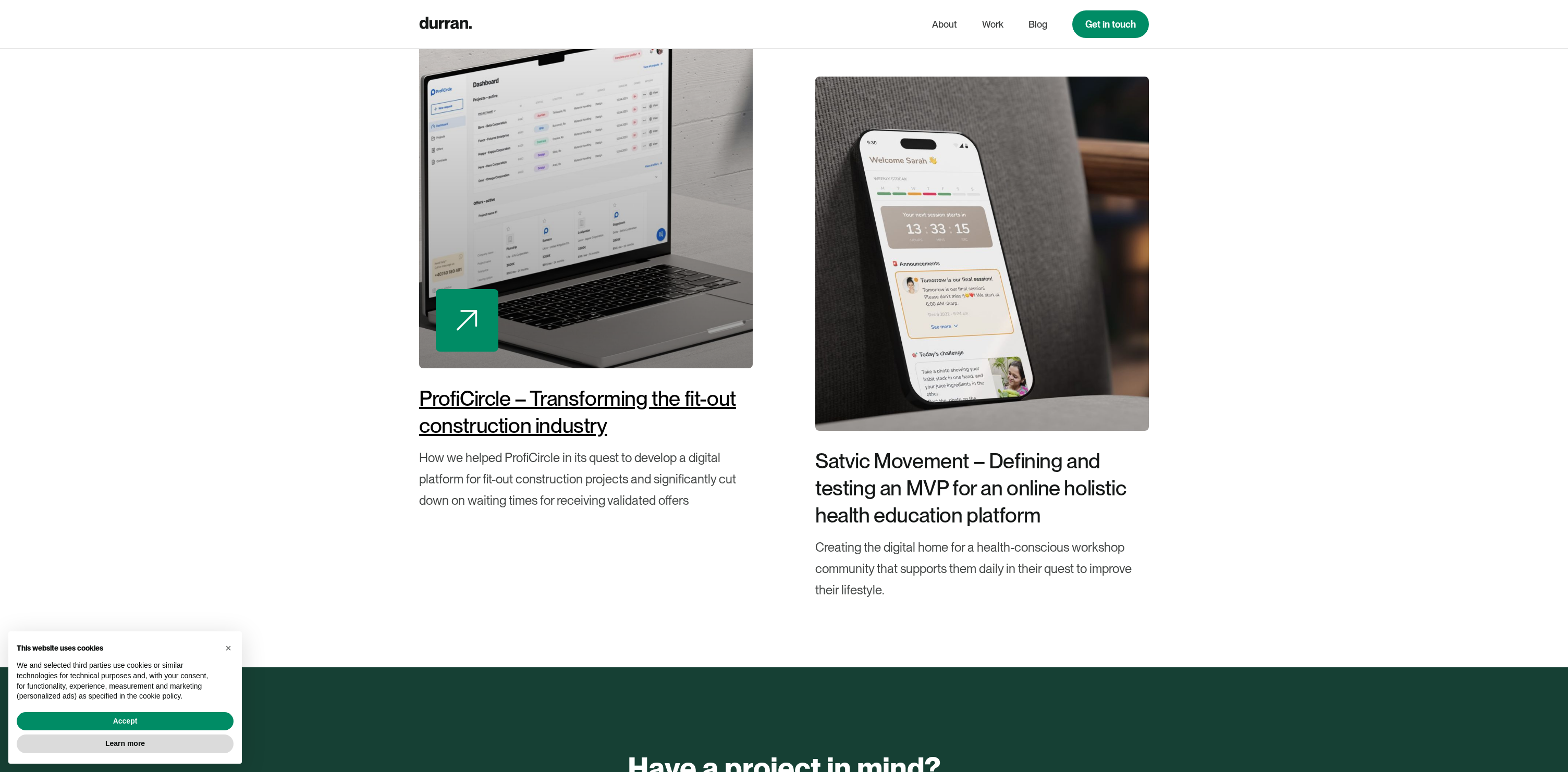
click at [611, 390] on div "ProfiCircle – Transforming the fit-out construction industry" at bounding box center [586, 412] width 334 height 54
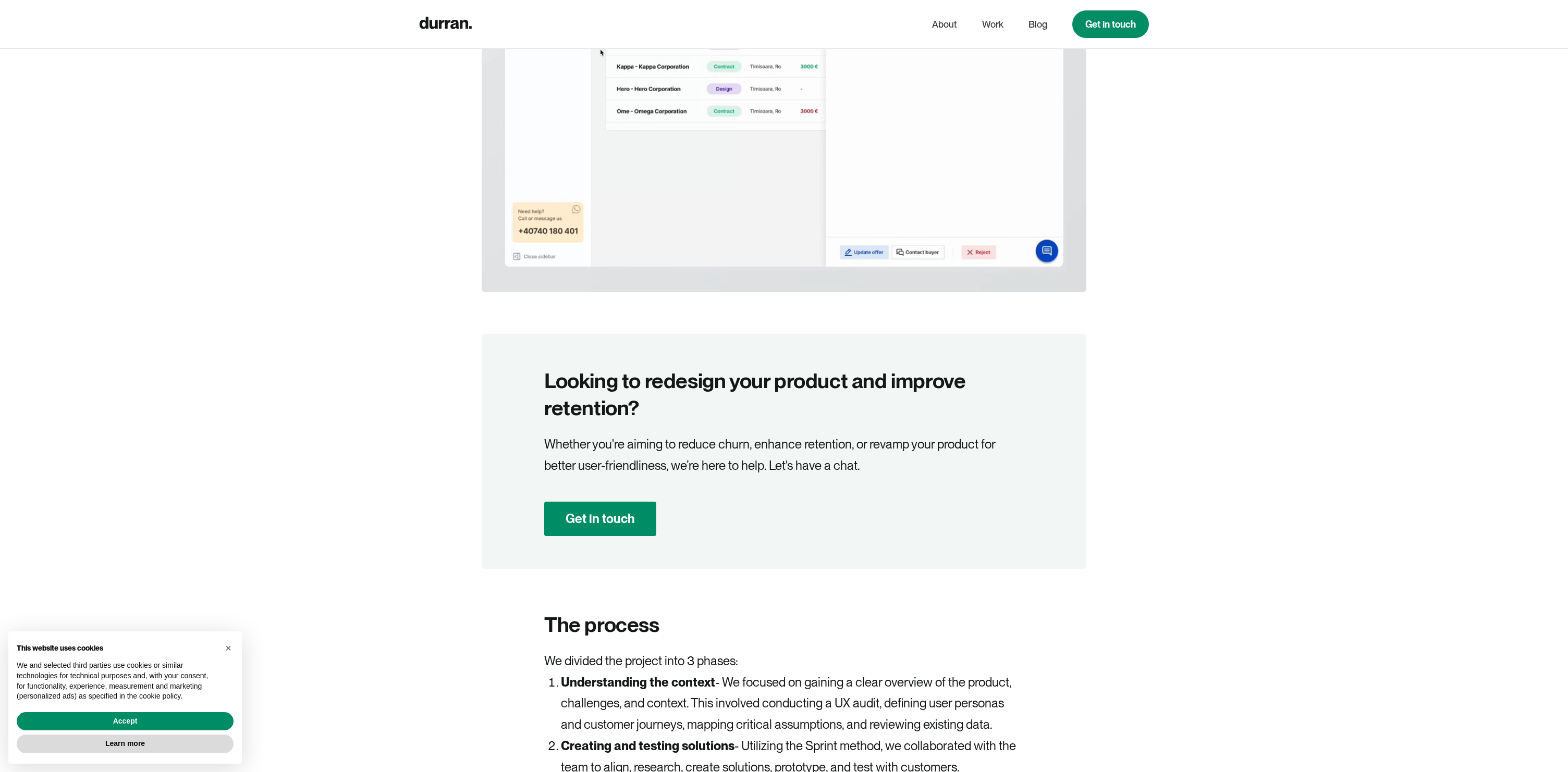
scroll to position [3044, 0]
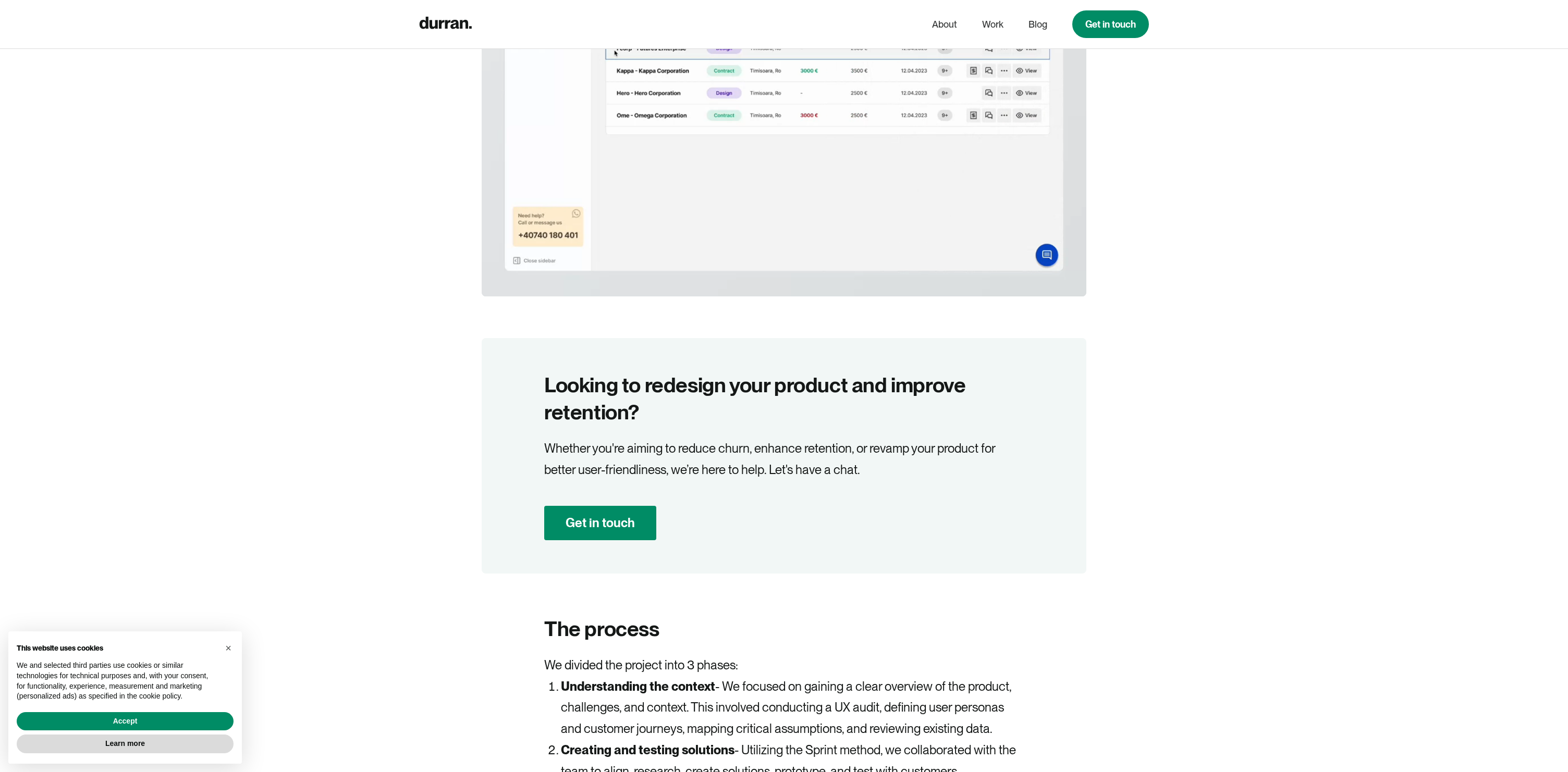
click at [724, 548] on div "Looking to redesign your product and improve retention? Whether you're aiming t…" at bounding box center [783, 456] width 604 height 235
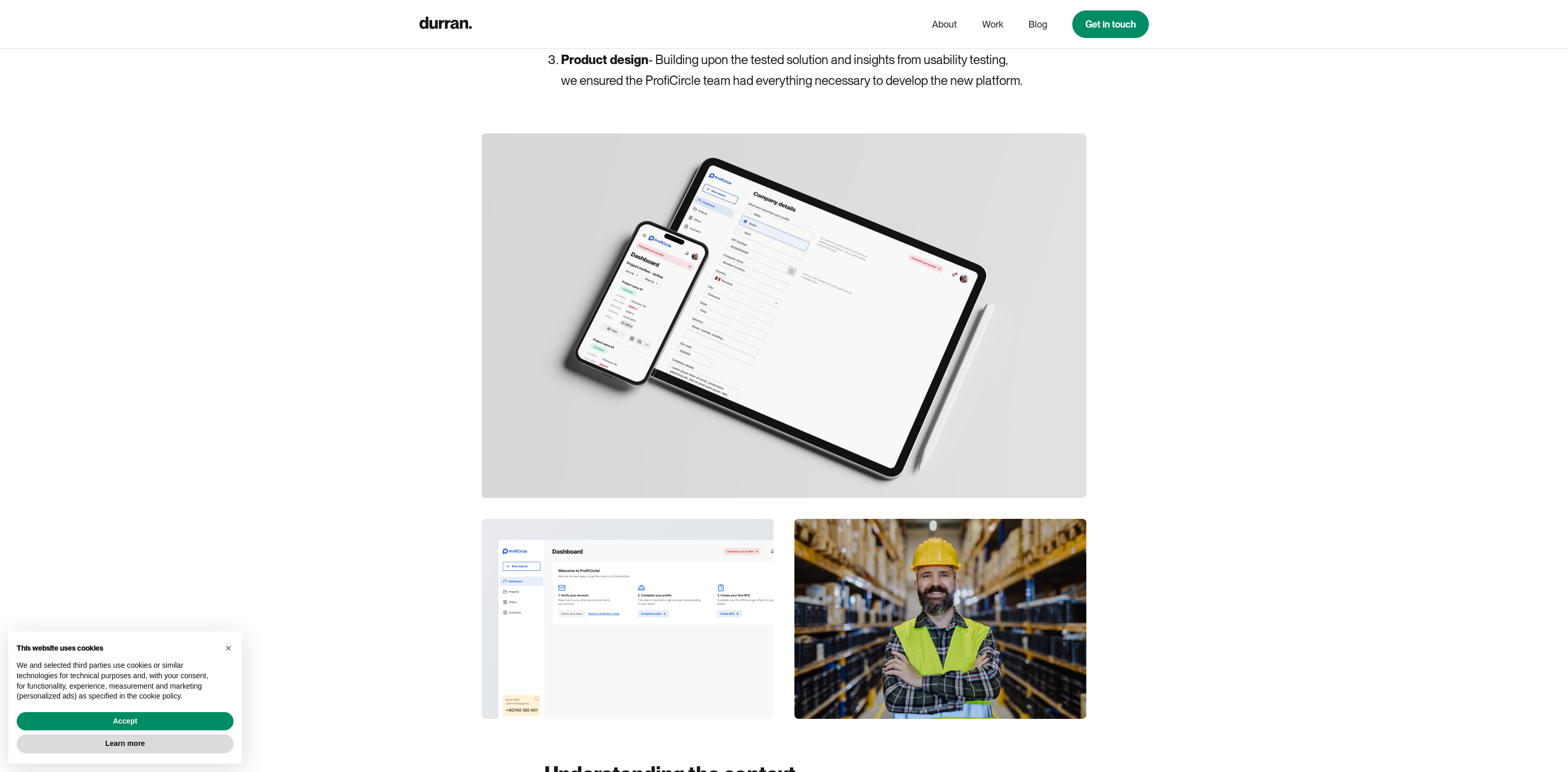
scroll to position [3829, 0]
